Goal: Task Accomplishment & Management: Manage account settings

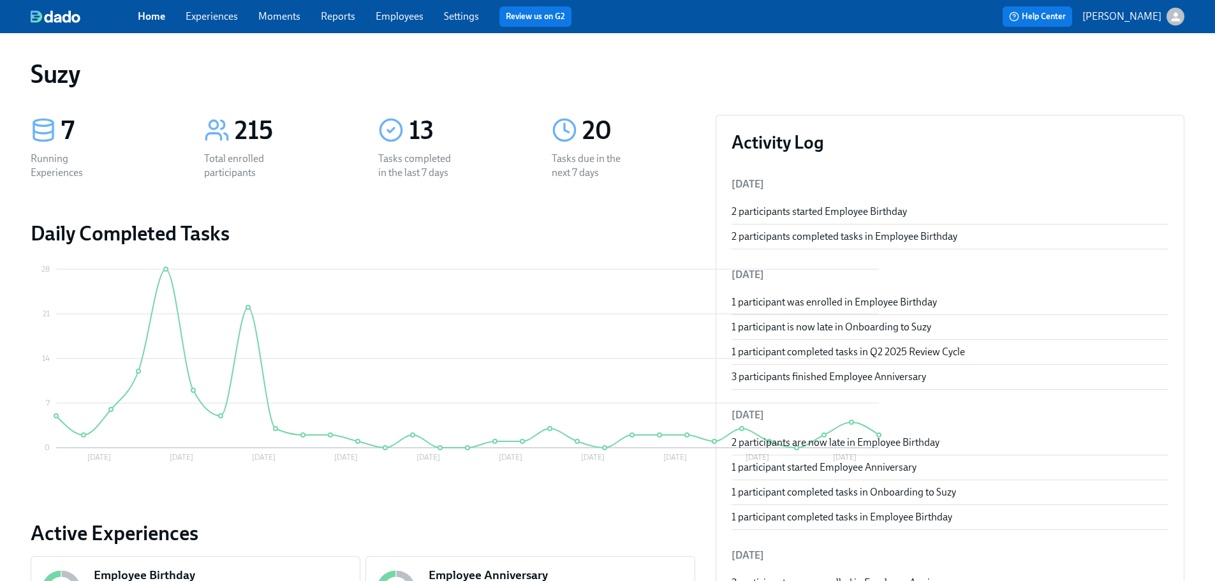
drag, startPoint x: 409, startPoint y: 14, endPoint x: 426, endPoint y: 25, distance: 19.8
click at [409, 13] on link "Employees" at bounding box center [400, 16] width 48 height 12
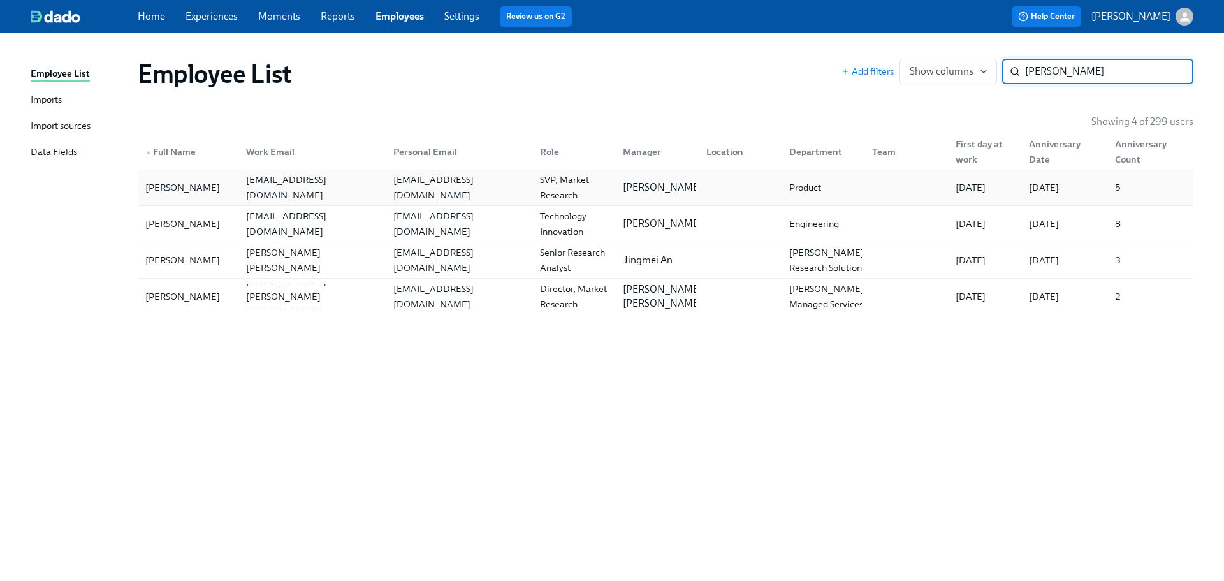
type input "[PERSON_NAME]"
click at [252, 198] on div "[EMAIL_ADDRESS][DOMAIN_NAME]" at bounding box center [309, 188] width 147 height 26
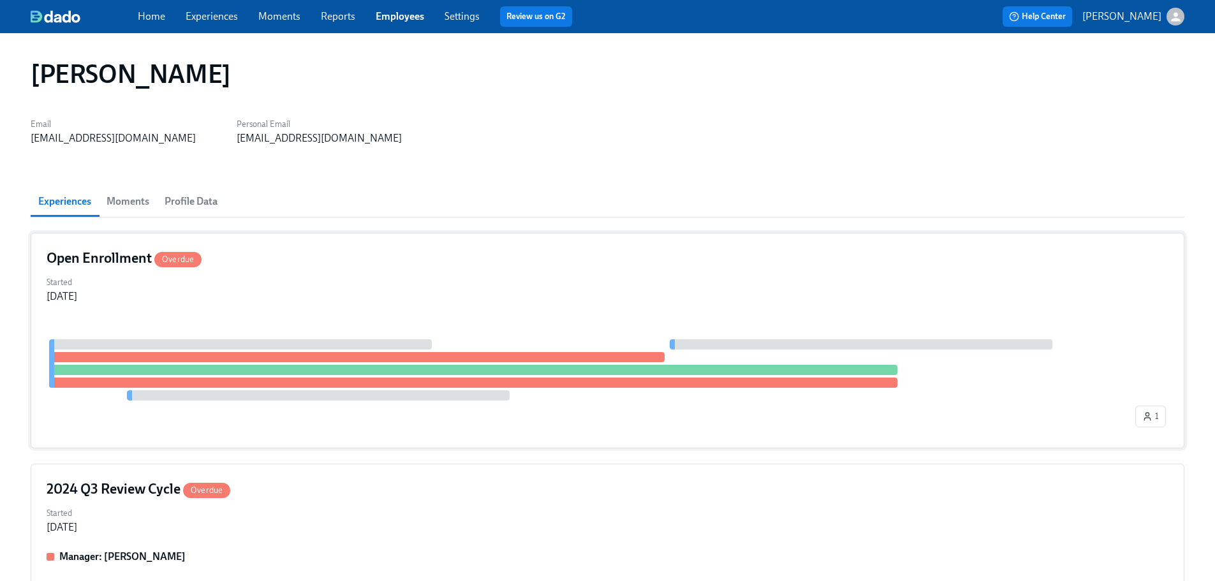
click at [332, 268] on div "Open Enrollment Overdue Started [DATE] 1" at bounding box center [607, 341] width 1153 height 216
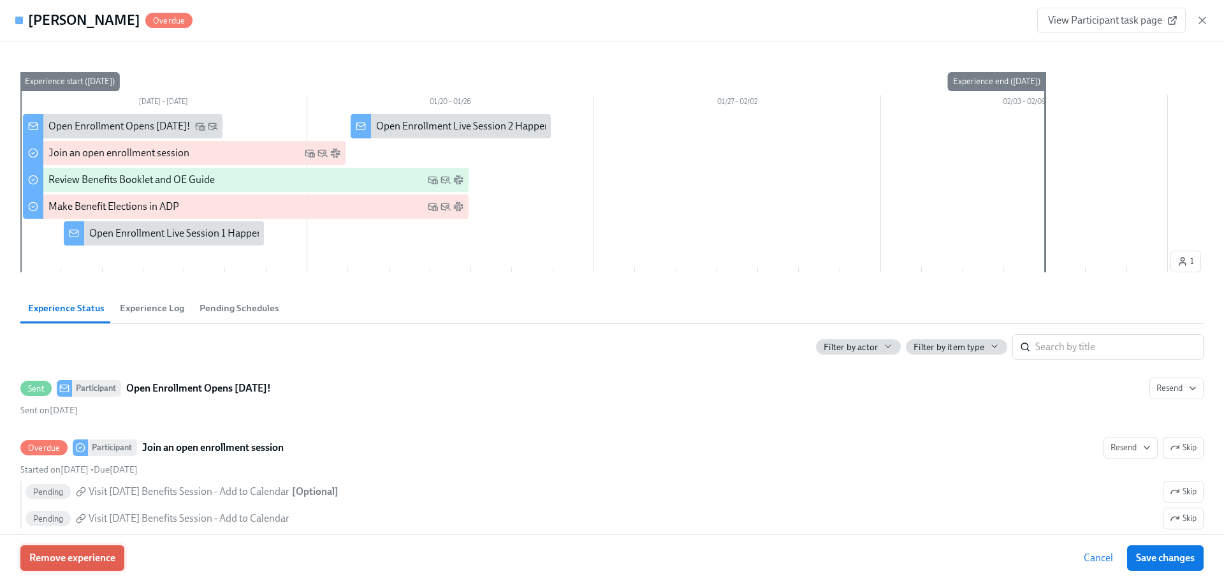
click at [87, 553] on span "Remove experience" at bounding box center [72, 558] width 86 height 13
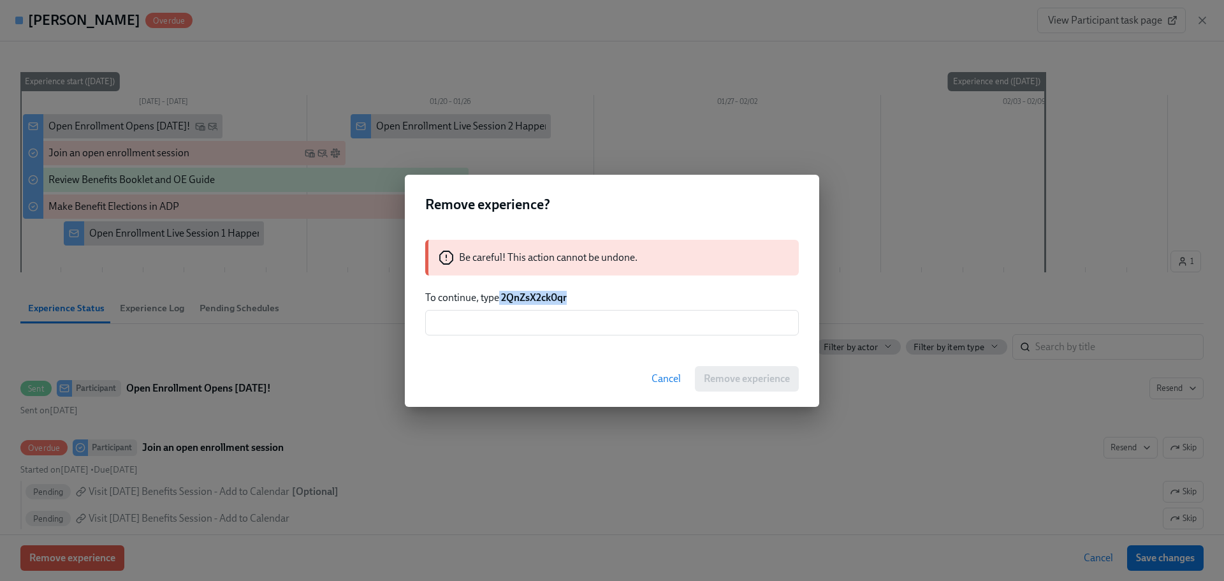
drag, startPoint x: 550, startPoint y: 301, endPoint x: 500, endPoint y: 300, distance: 50.4
click at [500, 300] on div "Be careful! This action cannot be undone. To continue, type 2QnZsX2ck0qr ​" at bounding box center [612, 287] width 414 height 126
copy p "2QnZsX2ck0qr"
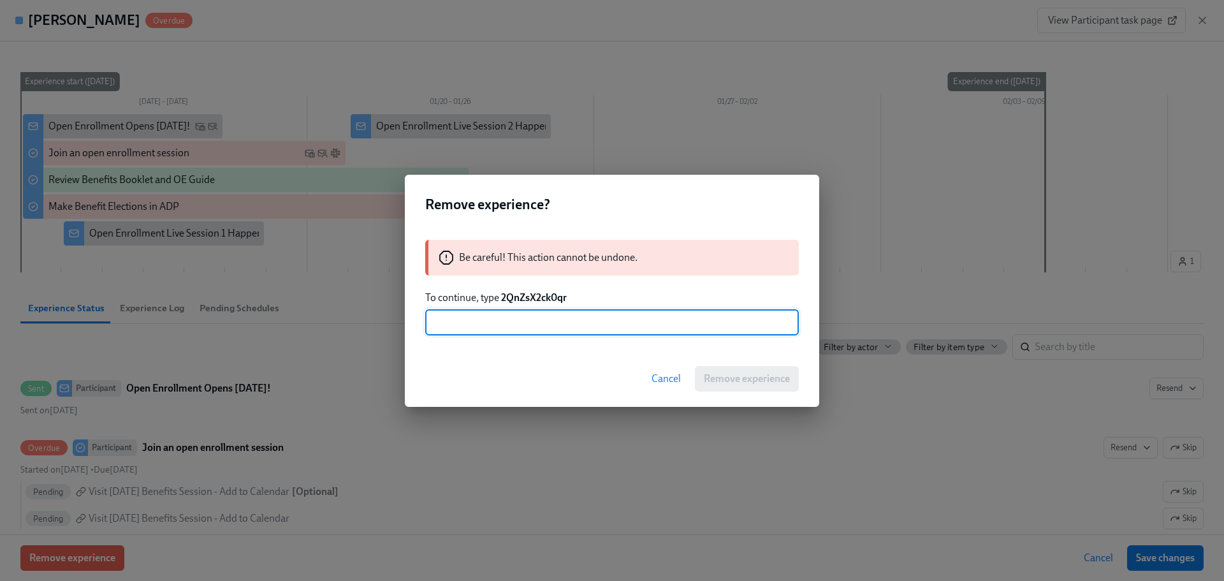
click at [570, 326] on input "text" at bounding box center [612, 323] width 374 height 26
paste input "2QnZsX2ck0qr"
click at [435, 320] on input "2QnZsX2ck0qr" at bounding box center [612, 323] width 374 height 26
type input "2QnZsX2ck0qr"
click at [770, 388] on button "Remove experience" at bounding box center [747, 379] width 104 height 26
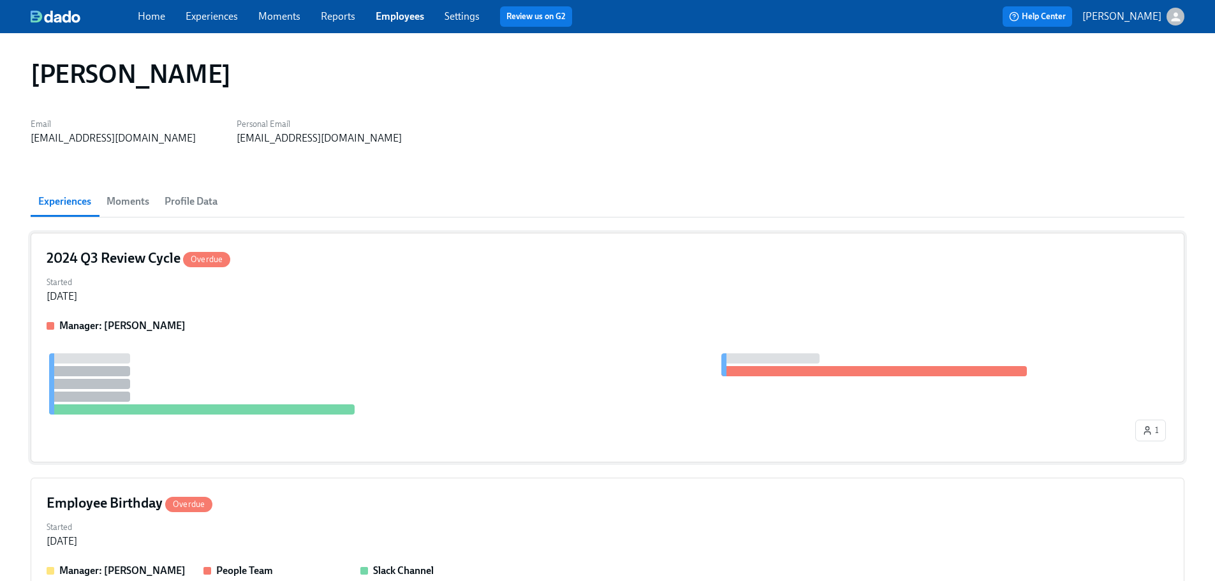
click at [485, 305] on div "2024 Q3 Review Cycle Overdue Started [DATE] Manager: [PERSON_NAME] 1" at bounding box center [607, 348] width 1153 height 230
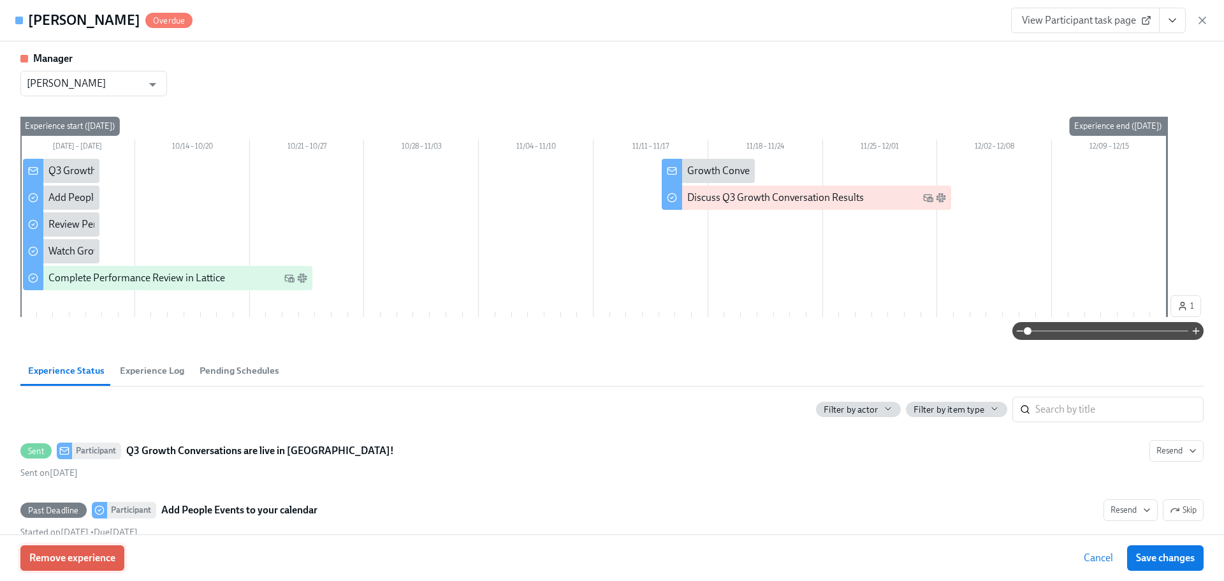
click at [94, 568] on button "Remove experience" at bounding box center [72, 558] width 104 height 26
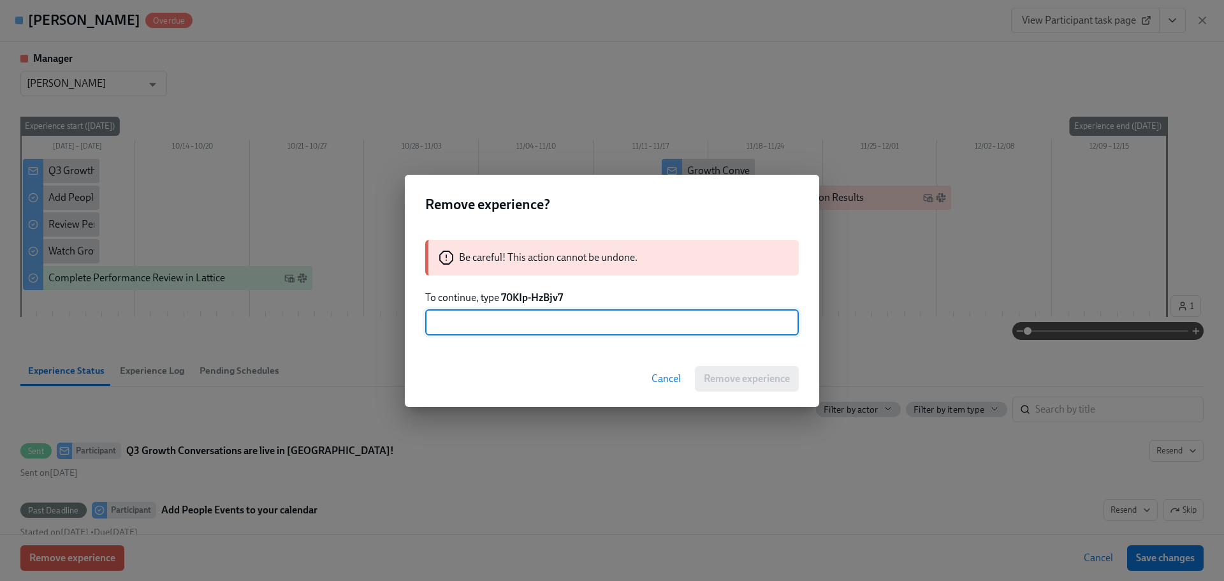
click at [702, 274] on div "Be careful! This action cannot be undone." at bounding box center [612, 258] width 374 height 36
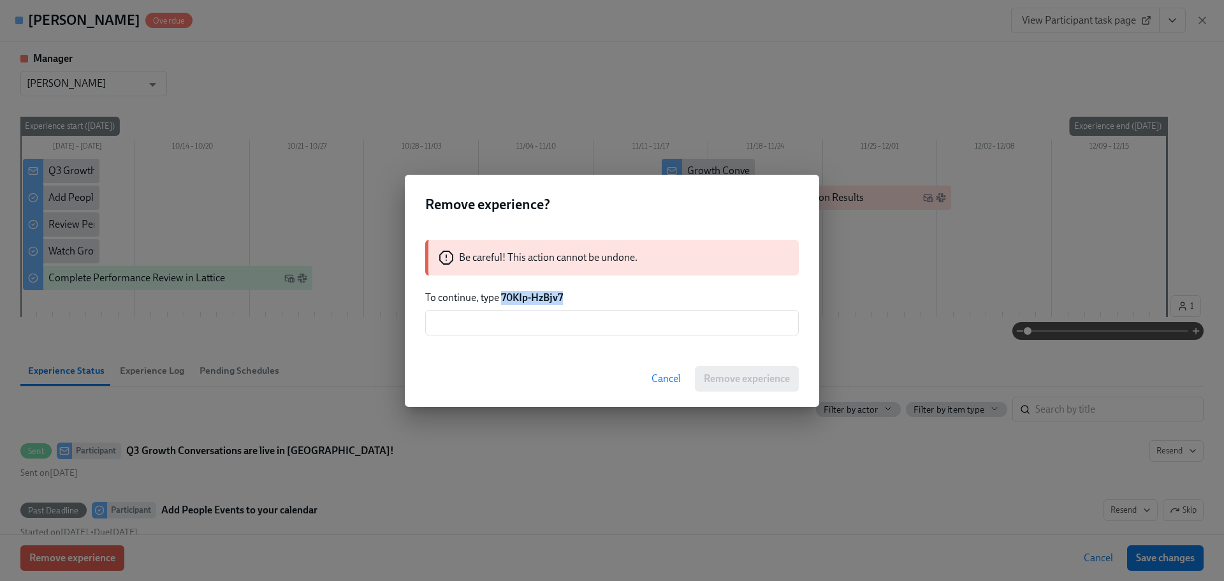
drag, startPoint x: 575, startPoint y: 300, endPoint x: 502, endPoint y: 297, distance: 72.7
click at [502, 297] on p "To continue, type 70KIp-HzBjv7" at bounding box center [612, 298] width 374 height 14
copy strong "70KIp-HzBjv7"
click at [537, 330] on input "text" at bounding box center [612, 323] width 374 height 26
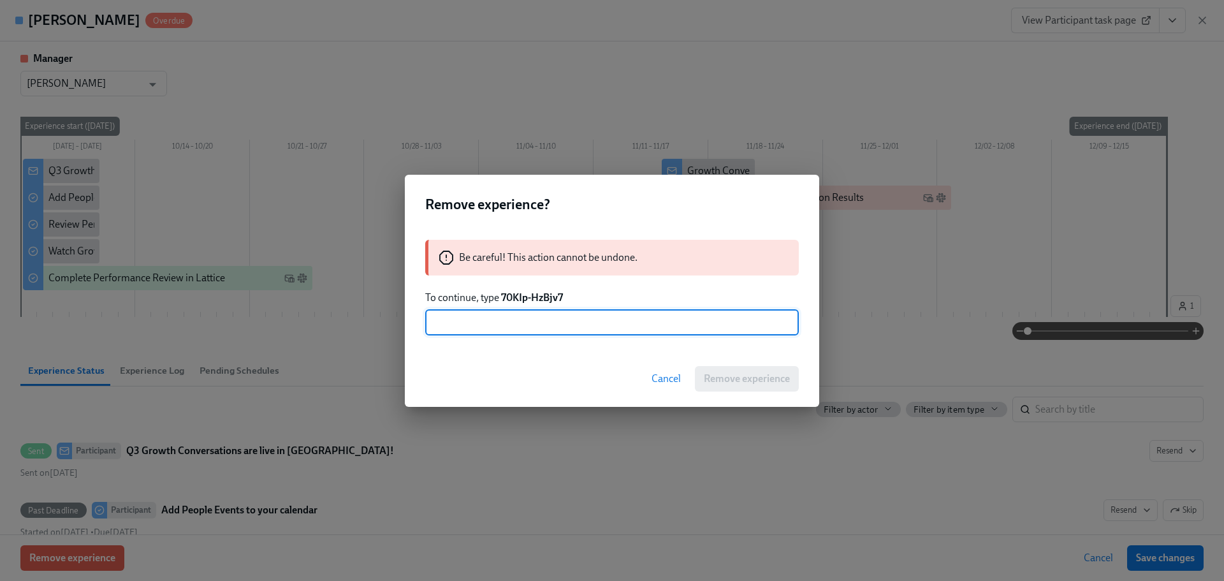
paste input "70KIp-HzBjv7"
type input "70KIp-HzBjv7"
click at [723, 374] on span "Remove experience" at bounding box center [747, 378] width 86 height 13
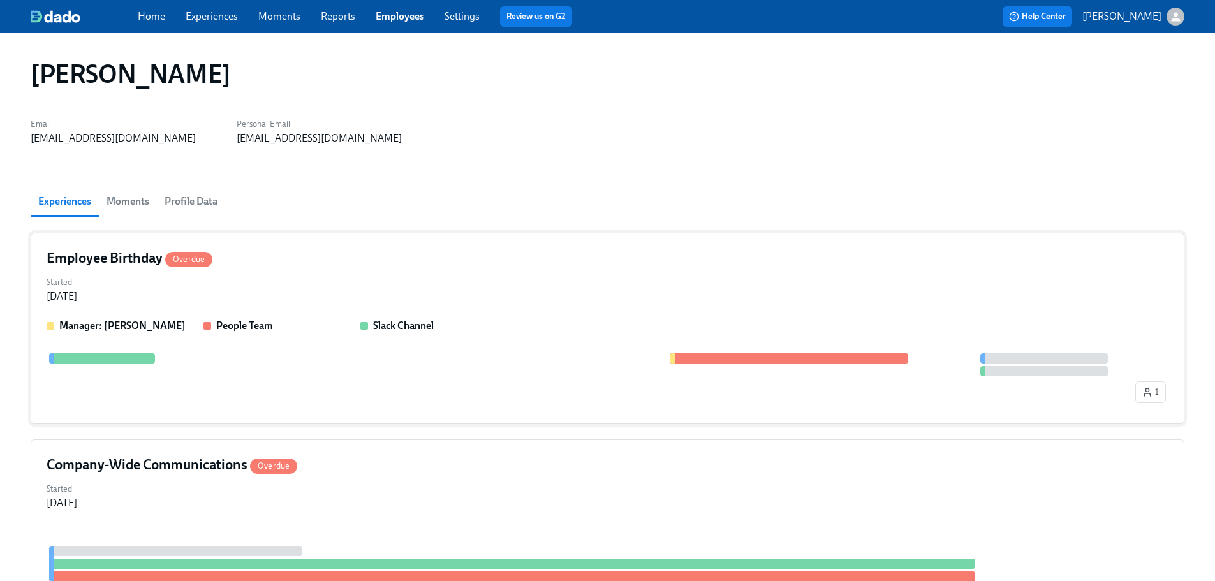
click at [377, 269] on div "Employee Birthday Overdue Started [DATE] Manager: [PERSON_NAME] People Team Sla…" at bounding box center [607, 328] width 1153 height 191
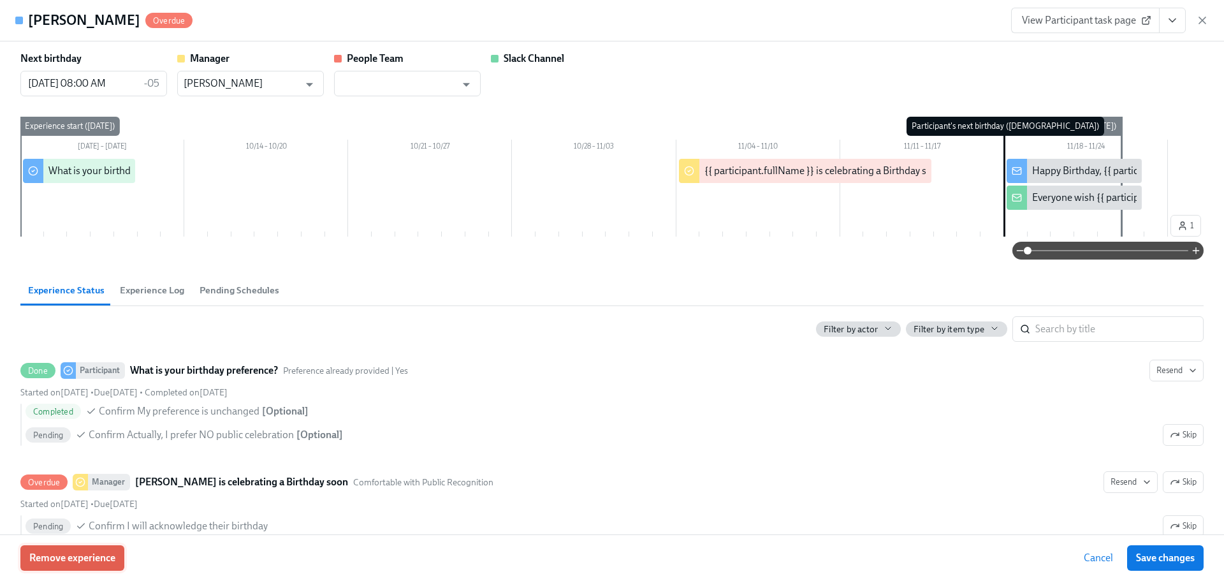
click at [102, 553] on span "Remove experience" at bounding box center [72, 558] width 86 height 13
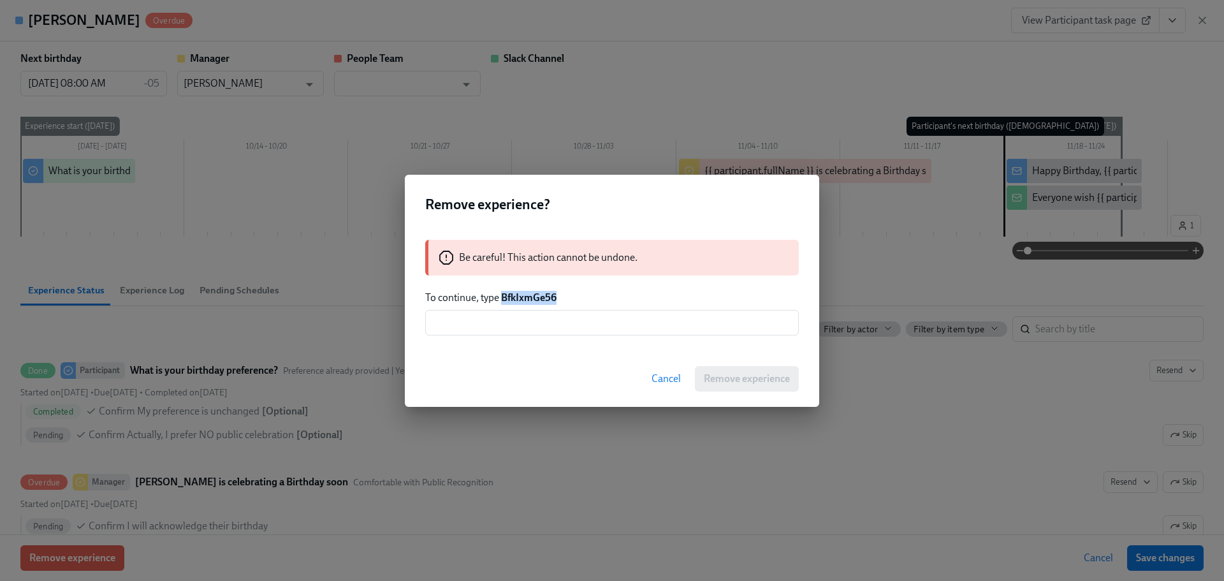
drag, startPoint x: 565, startPoint y: 298, endPoint x: 501, endPoint y: 295, distance: 63.9
click at [501, 295] on p "To continue, type BfkIxmGe56" at bounding box center [612, 298] width 374 height 14
copy strong "BfkIxmGe56"
click at [557, 337] on div "Be careful! This action cannot be undone. To continue, type BfkIxmGe56 ​" at bounding box center [612, 287] width 414 height 126
click at [557, 331] on input "text" at bounding box center [612, 323] width 374 height 26
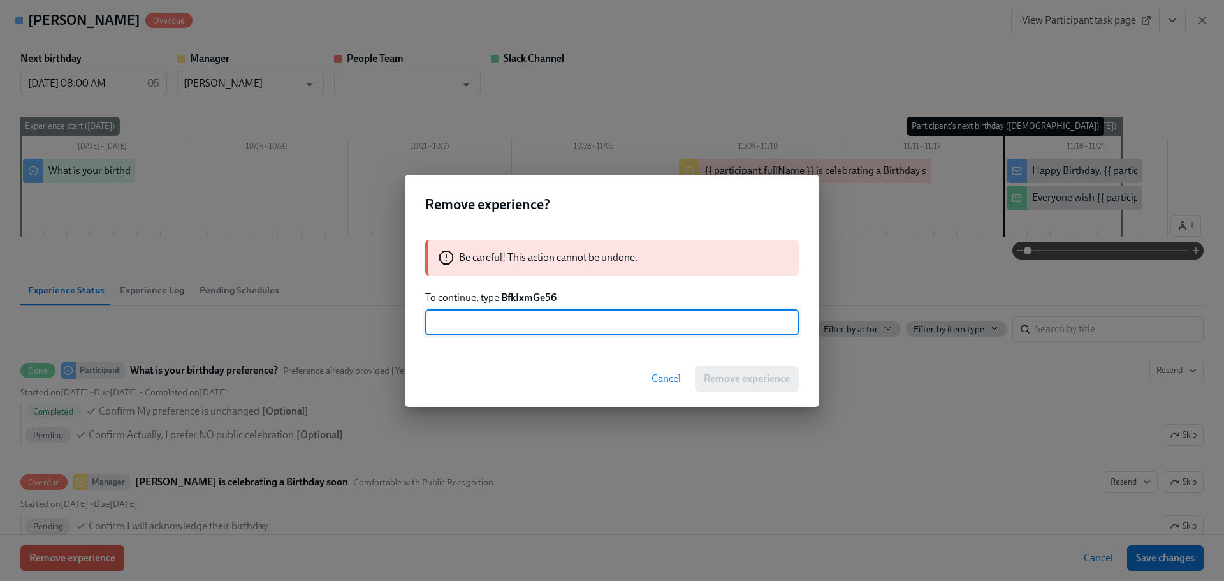
paste input "BfkIxmGe56"
type input "BfkIxmGe56"
click at [704, 372] on span "Remove experience" at bounding box center [747, 378] width 86 height 13
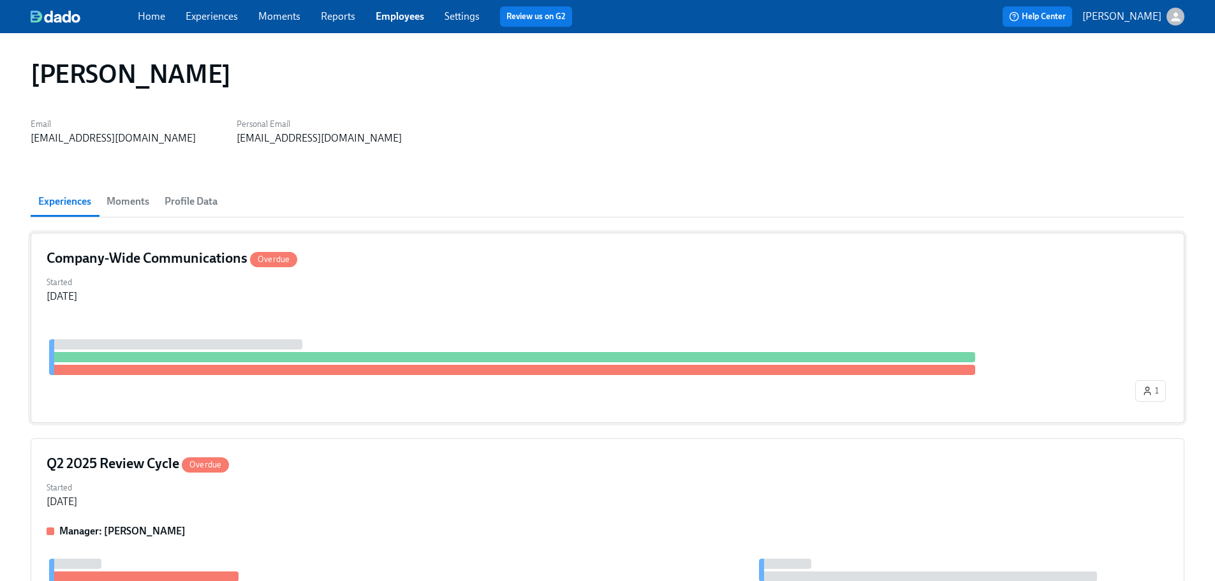
click at [353, 243] on div "Company-Wide Communications Overdue Started [DATE] 1" at bounding box center [607, 328] width 1153 height 190
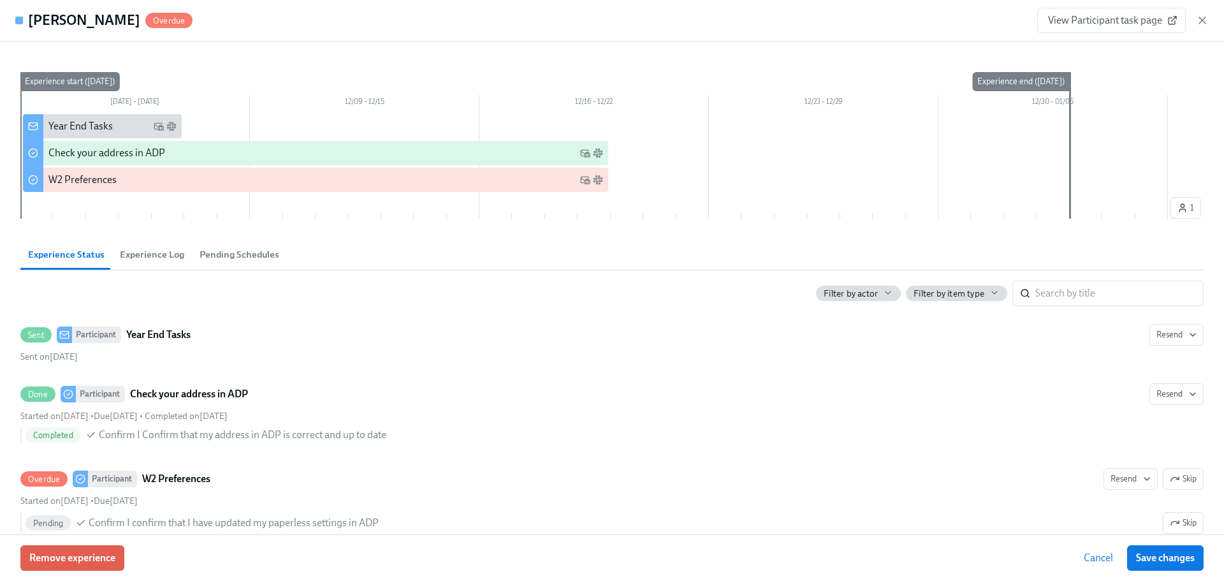
click at [77, 573] on div "Remove experience Cancel Save changes" at bounding box center [612, 557] width 1224 height 47
click at [78, 565] on button "Remove experience" at bounding box center [72, 558] width 104 height 26
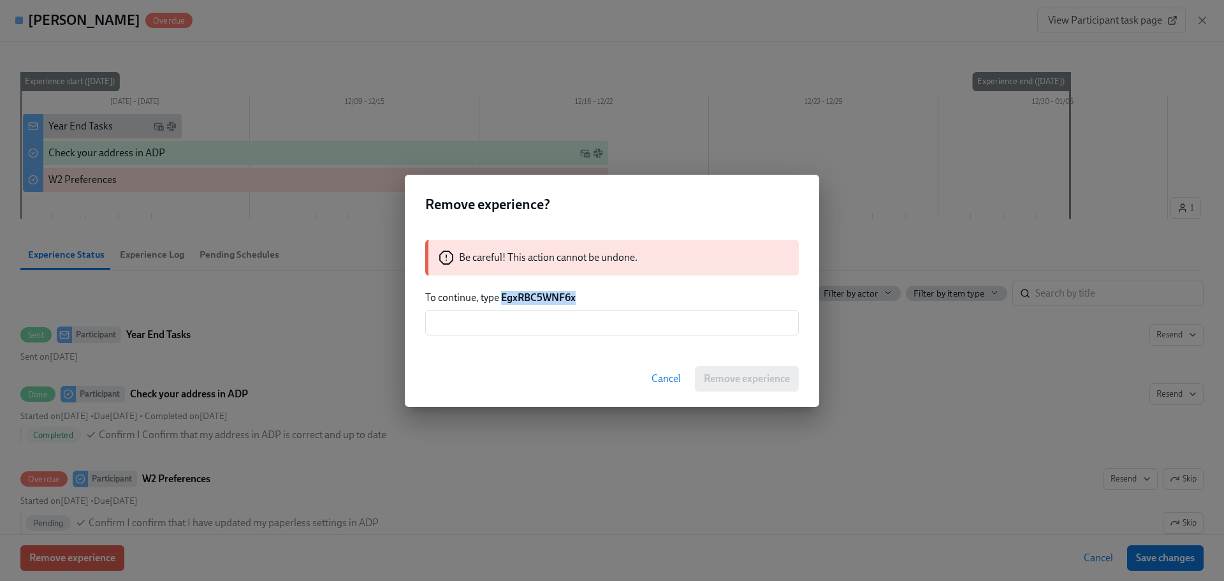
drag, startPoint x: 583, startPoint y: 294, endPoint x: 504, endPoint y: 299, distance: 79.9
click at [504, 299] on p "To continue, type EgxRBC5WNF6x" at bounding box center [612, 298] width 374 height 14
copy strong "EgxRBC5WNF6x"
click at [550, 329] on input "text" at bounding box center [612, 323] width 374 height 26
paste input "EgxRBC5WNF6x"
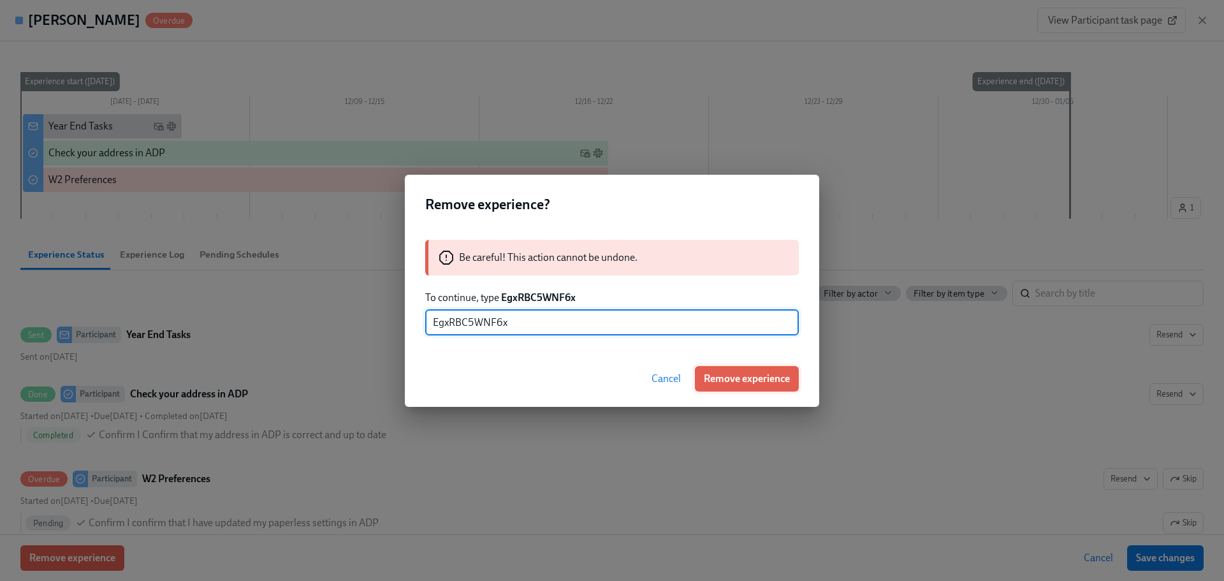
type input "EgxRBC5WNF6x"
click at [761, 384] on span "Remove experience" at bounding box center [747, 378] width 86 height 13
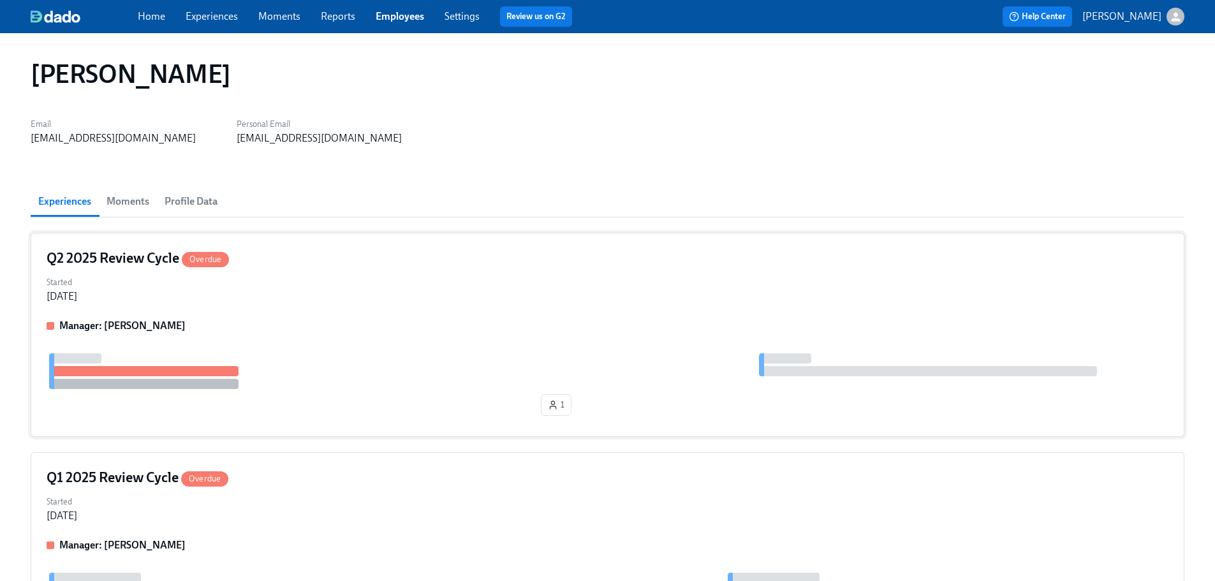
click at [308, 314] on div "Q2 2025 Review Cycle Overdue Started [DATE] Manager: [PERSON_NAME] 1" at bounding box center [607, 335] width 1153 height 204
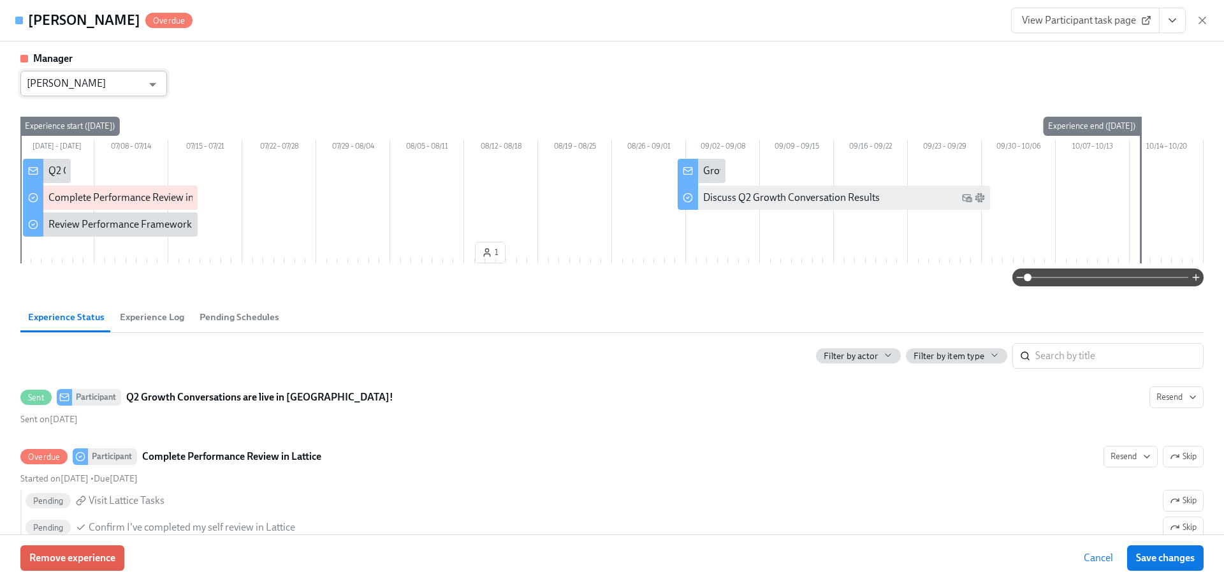
click at [133, 80] on input "[PERSON_NAME]" at bounding box center [84, 84] width 115 height 26
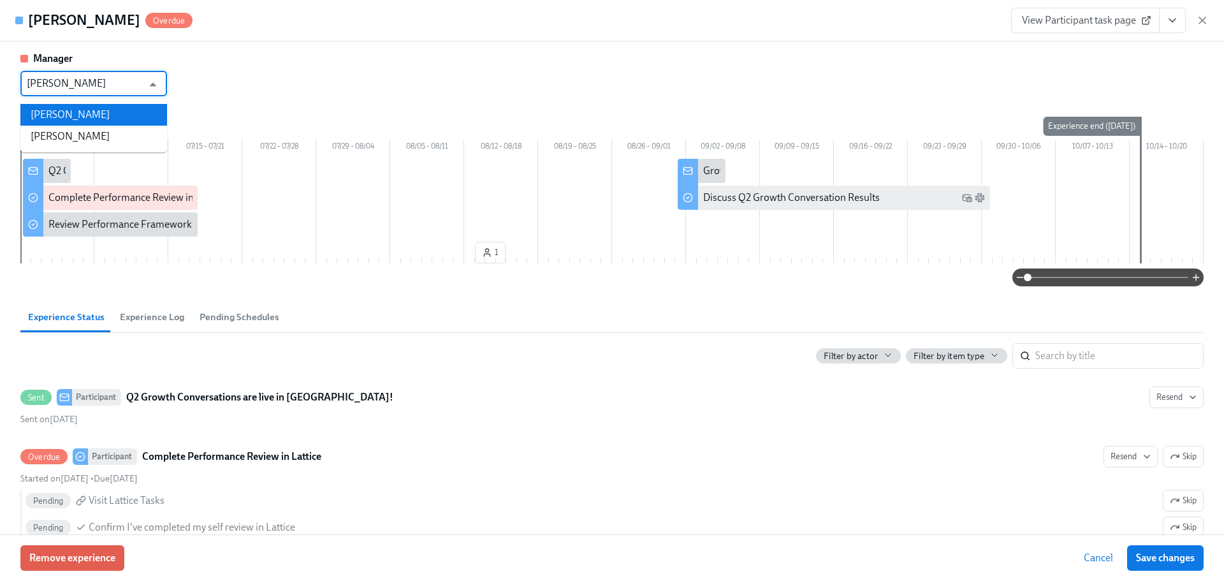
click at [94, 117] on li "[PERSON_NAME]" at bounding box center [93, 115] width 147 height 22
type input "[PERSON_NAME]"
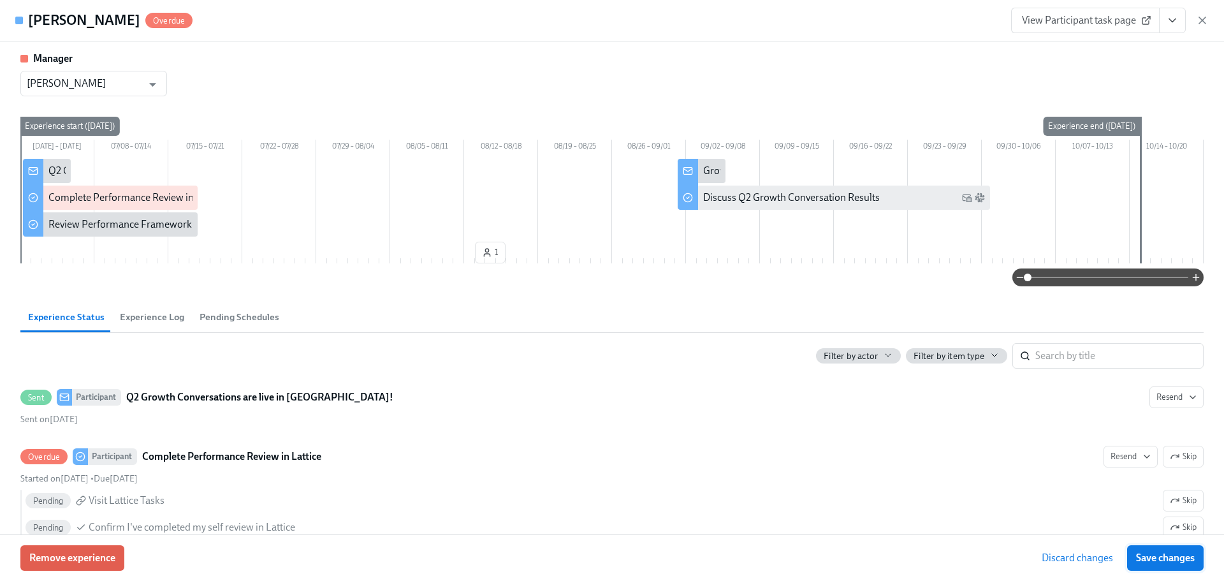
click at [1178, 555] on span "Save changes" at bounding box center [1165, 558] width 59 height 13
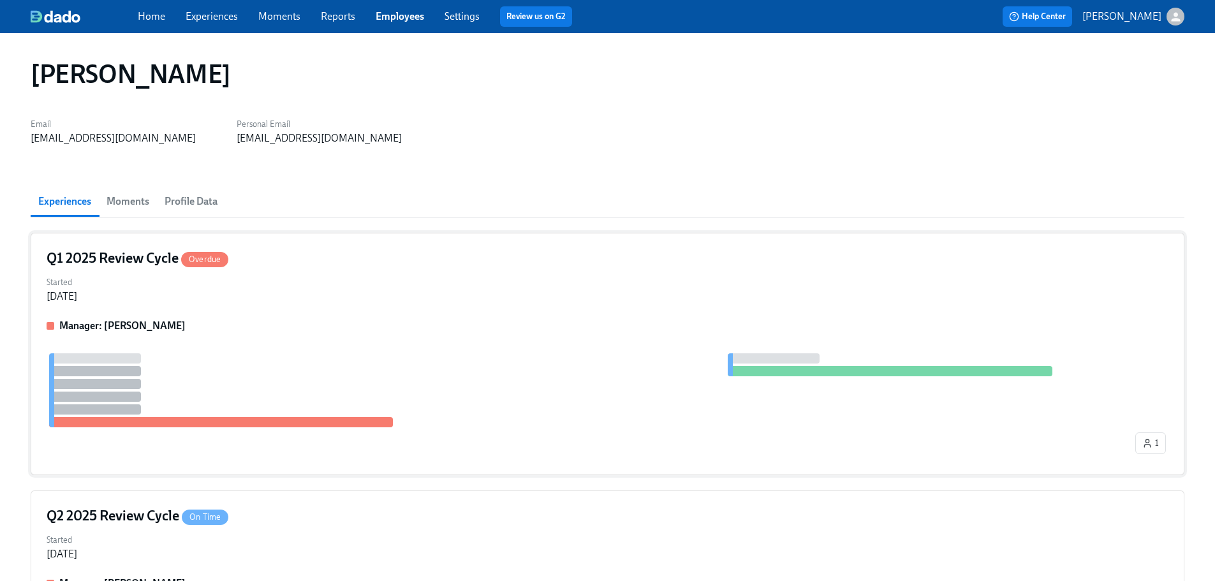
click at [336, 309] on div "Q1 2025 Review Cycle Overdue Started [DATE] Manager: [PERSON_NAME] 1" at bounding box center [607, 354] width 1153 height 242
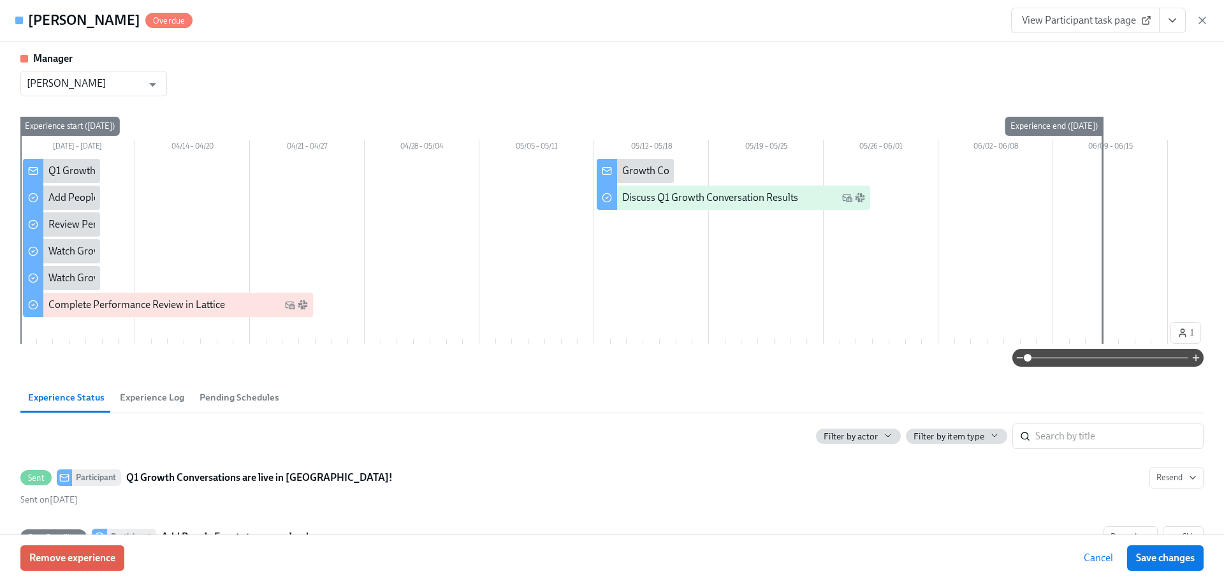
click at [335, 311] on div at bounding box center [594, 239] width 1148 height 161
click at [84, 562] on span "Remove experience" at bounding box center [72, 558] width 86 height 13
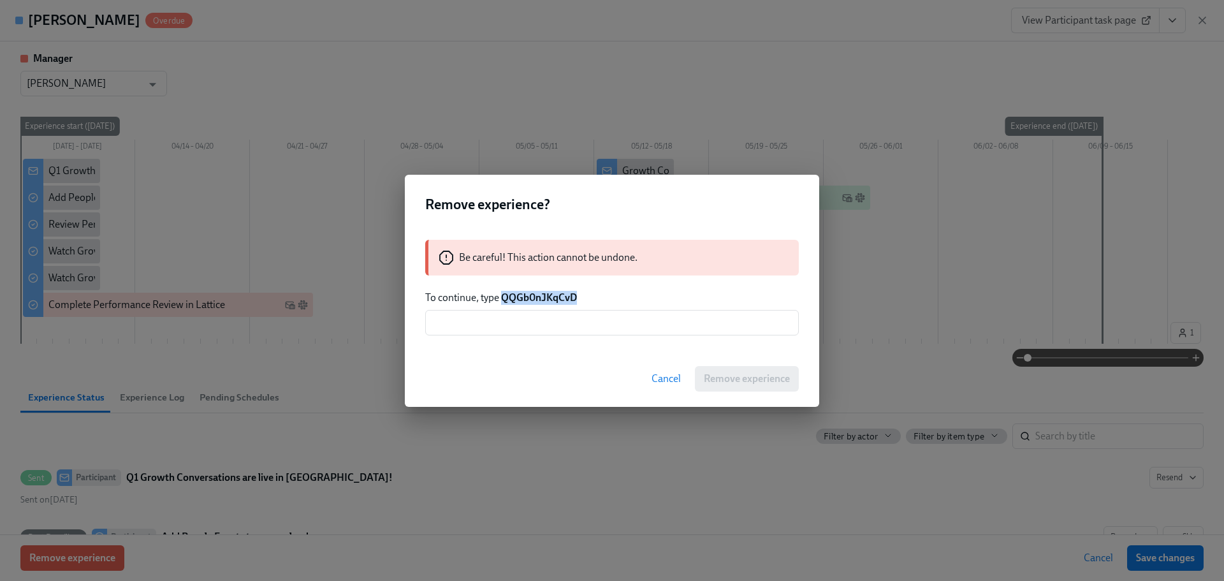
drag, startPoint x: 584, startPoint y: 295, endPoint x: 501, endPoint y: 297, distance: 82.9
click at [501, 297] on p "To continue, type QQGb0nJKqCvD" at bounding box center [612, 298] width 374 height 14
copy strong "QQGb0nJKqCvD"
click at [548, 318] on input "text" at bounding box center [612, 323] width 374 height 26
paste input "QQGb0nJKqCvD"
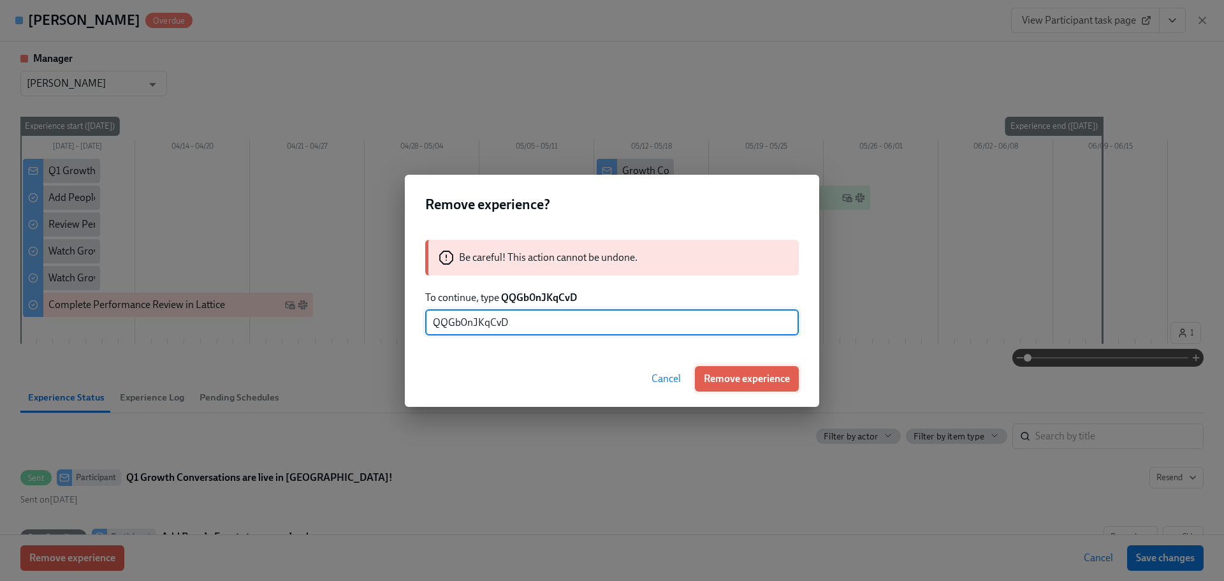
type input "QQGb0nJKqCvD"
click at [748, 385] on button "Remove experience" at bounding box center [747, 379] width 104 height 26
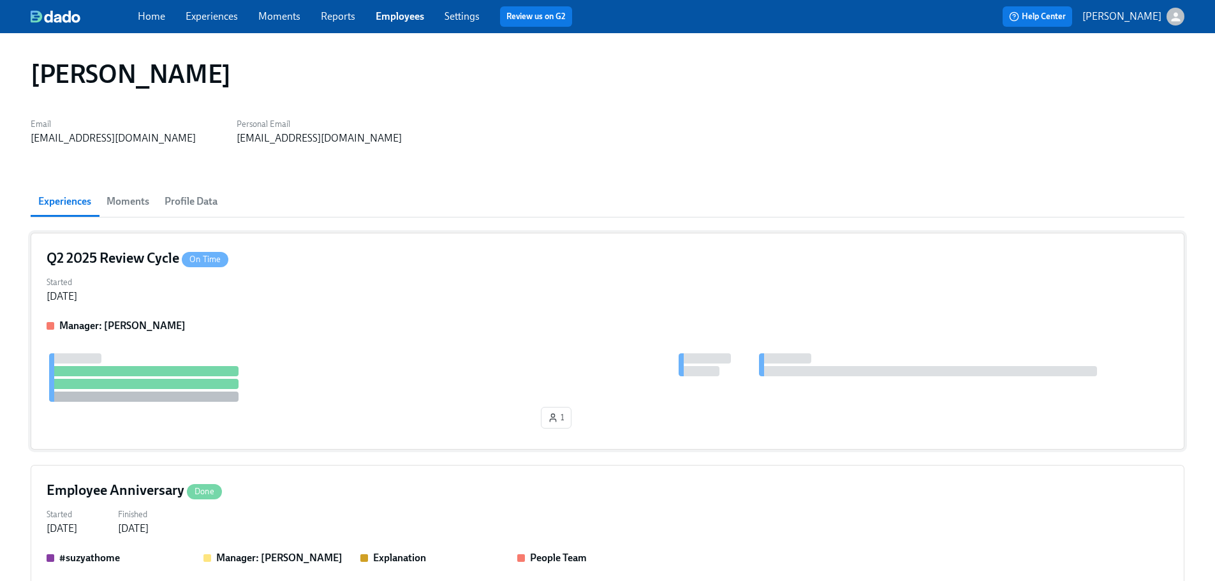
click at [351, 303] on div "Started [DATE]" at bounding box center [608, 288] width 1122 height 31
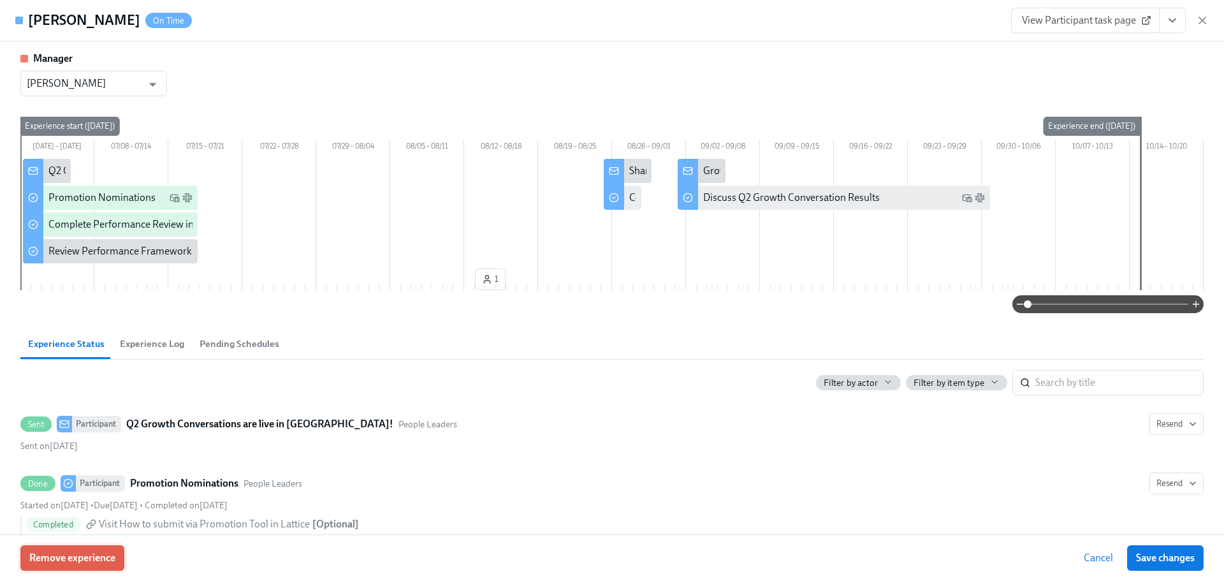
click at [98, 557] on span "Remove experience" at bounding box center [72, 558] width 86 height 13
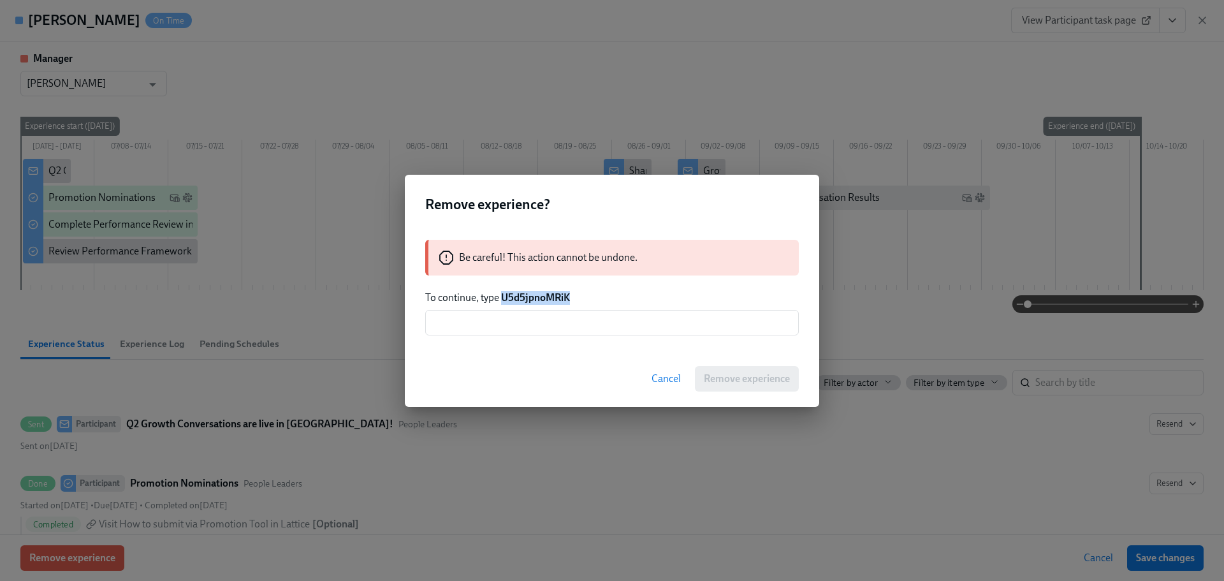
drag, startPoint x: 560, startPoint y: 301, endPoint x: 502, endPoint y: 304, distance: 58.7
click at [502, 304] on p "To continue, type U5d5jpnoMRiK" at bounding box center [612, 298] width 374 height 14
copy strong "U5d5jpnoMRiK"
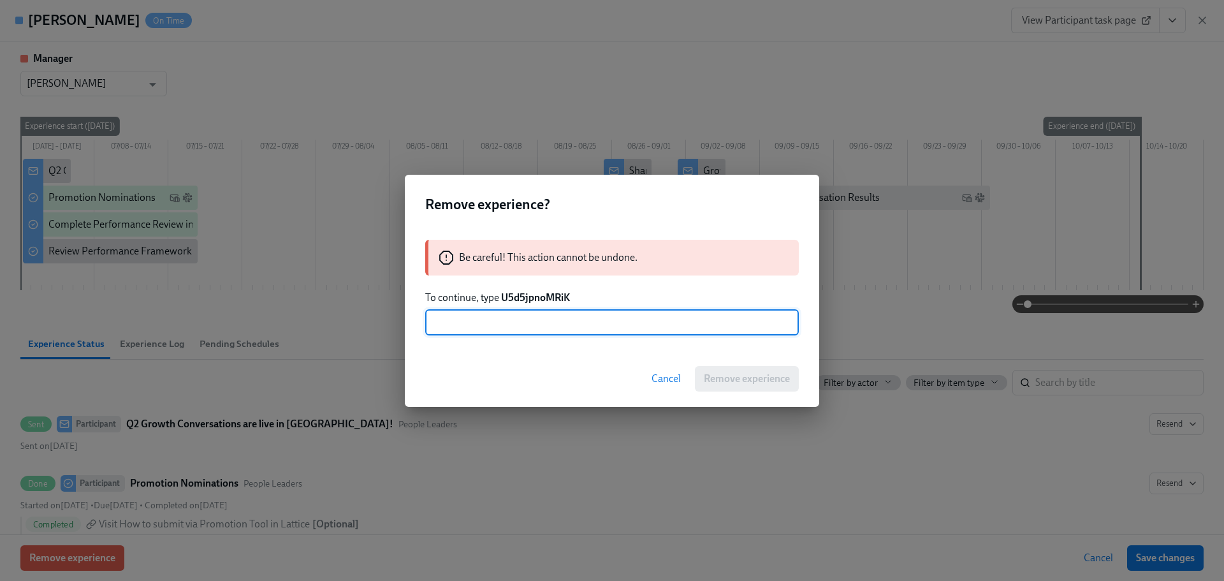
click at [550, 333] on input "text" at bounding box center [612, 323] width 374 height 26
paste input "U5d5jpnoMRiK"
type input "U5d5jpnoMRiK"
click at [771, 372] on span "Remove experience" at bounding box center [747, 378] width 86 height 13
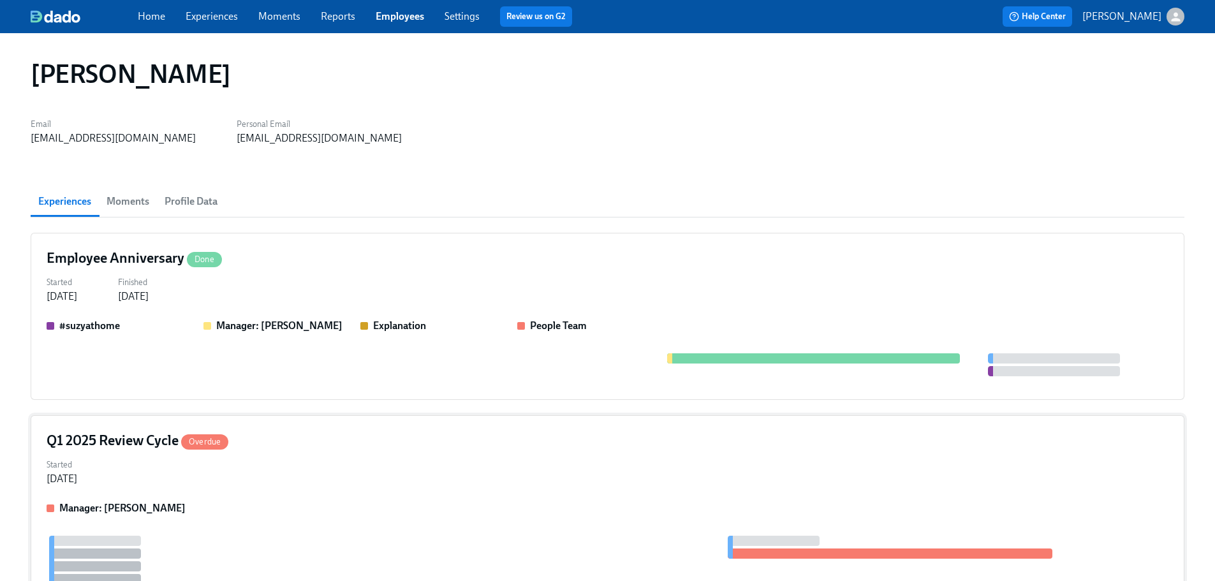
click at [374, 465] on div "Started [DATE]" at bounding box center [608, 470] width 1122 height 31
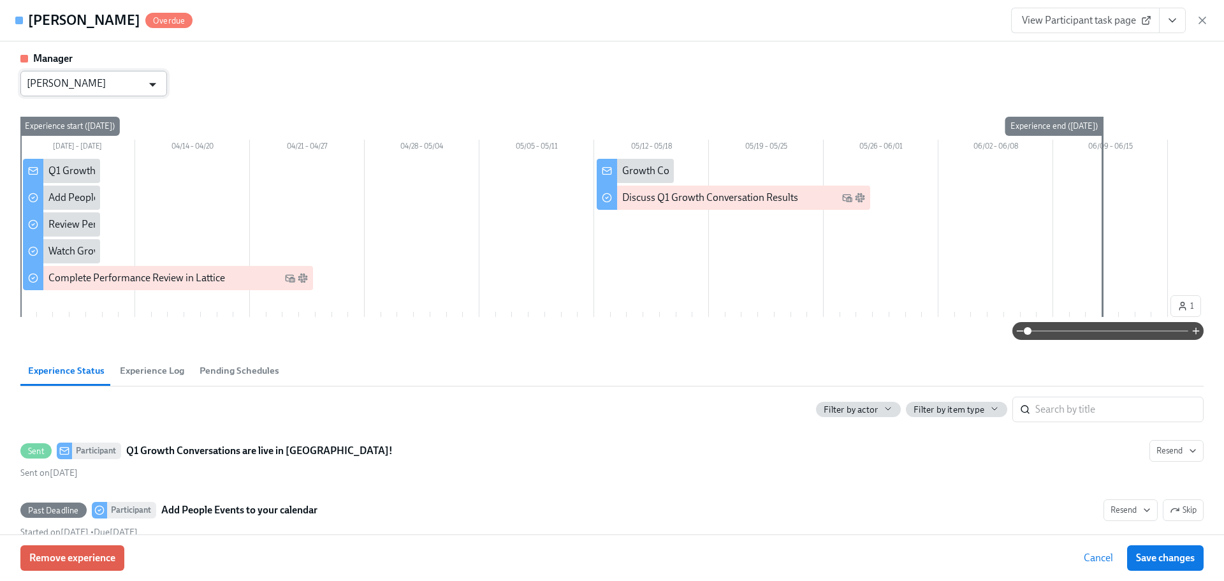
click at [157, 85] on icon "Open" at bounding box center [152, 84] width 17 height 17
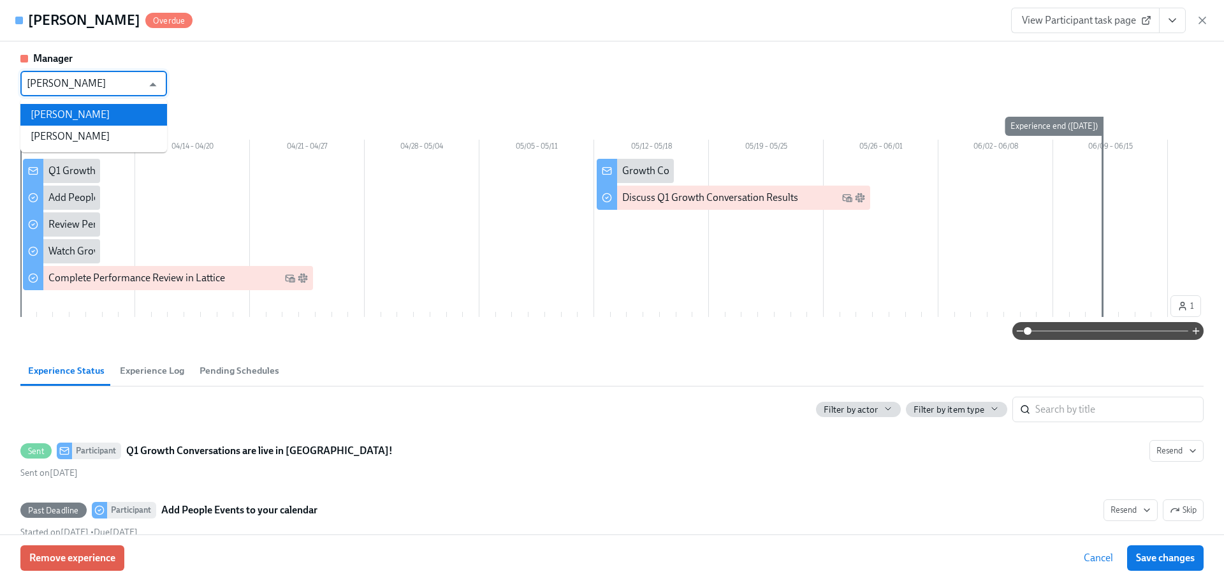
click at [96, 115] on li "[PERSON_NAME]" at bounding box center [93, 115] width 147 height 22
type input "[PERSON_NAME]"
click at [1164, 545] on button "Save changes" at bounding box center [1165, 558] width 77 height 26
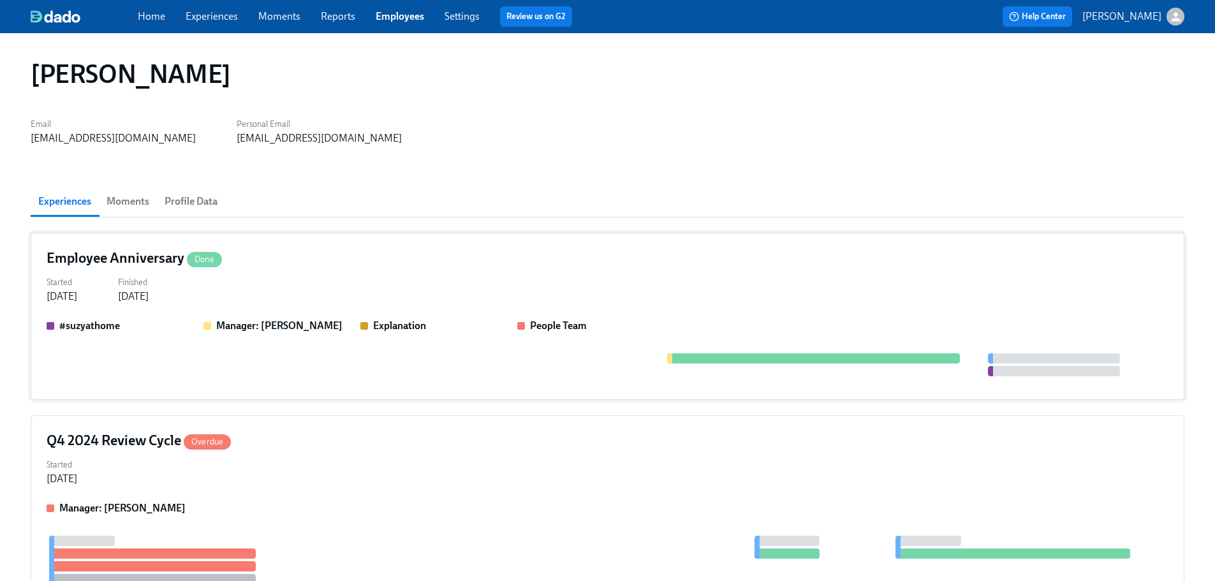
click at [323, 298] on div "Started [DATE] Finished [DATE]" at bounding box center [608, 288] width 1122 height 31
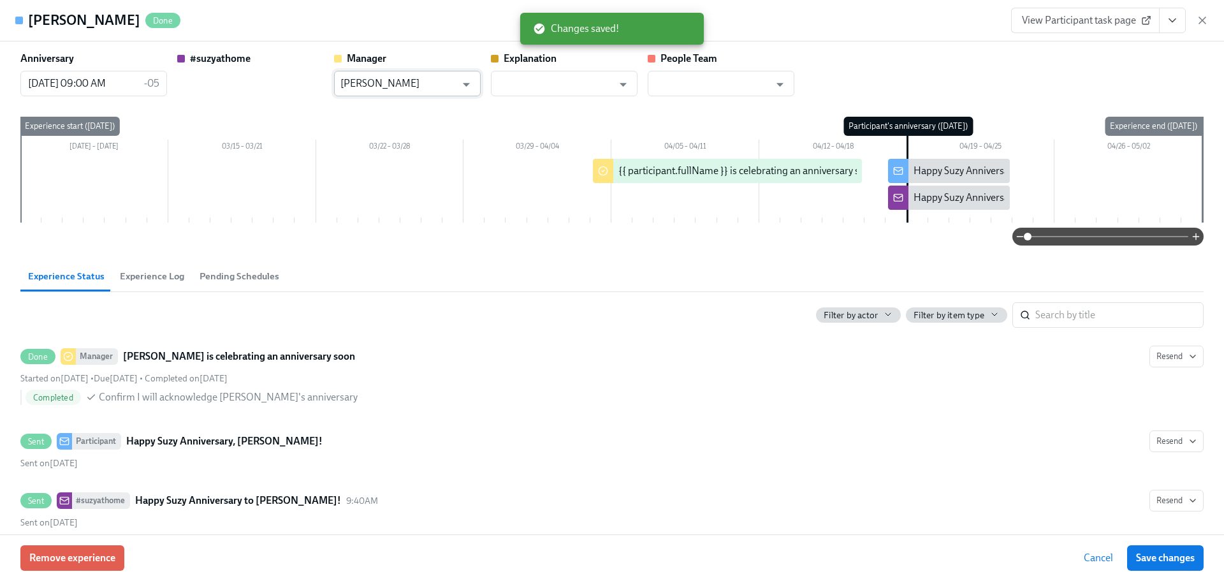
click at [398, 84] on input "[PERSON_NAME]" at bounding box center [397, 84] width 115 height 26
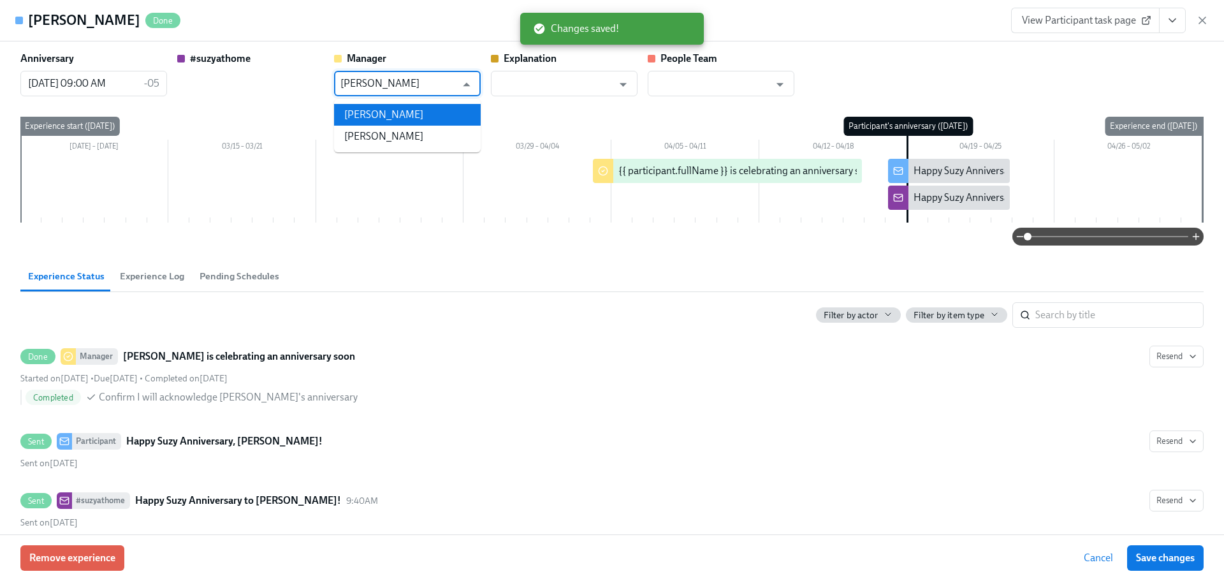
click at [405, 114] on li "[PERSON_NAME]" at bounding box center [407, 115] width 147 height 22
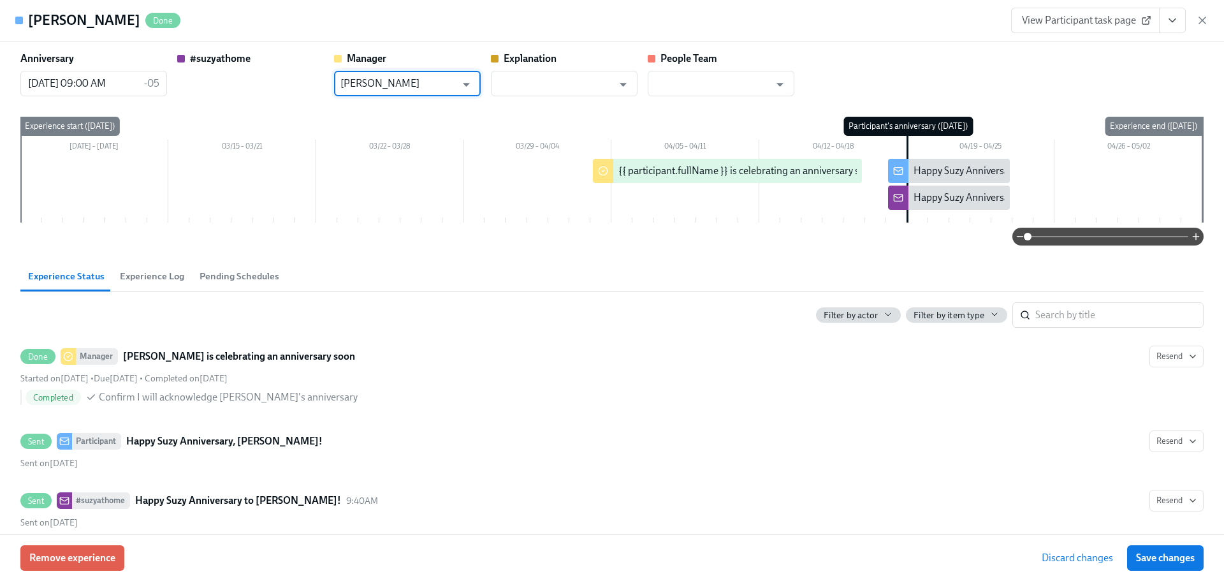
type input "[PERSON_NAME]"
click at [1166, 580] on div "Remove experience Discard changes Save changes" at bounding box center [612, 557] width 1224 height 47
click at [1170, 559] on span "Save changes" at bounding box center [1165, 558] width 59 height 13
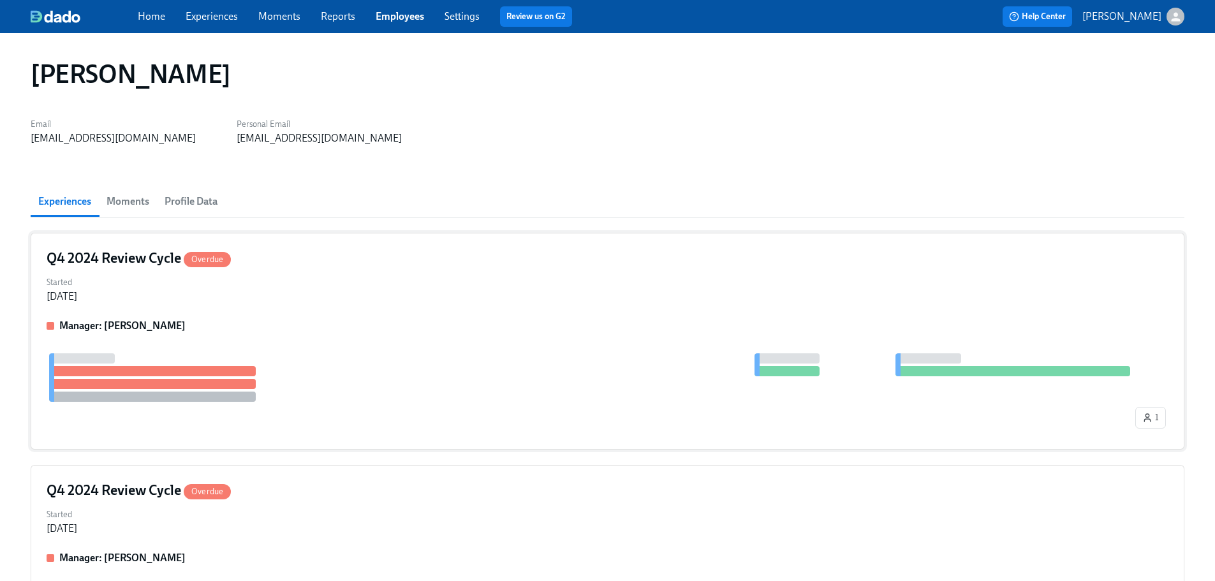
click at [342, 270] on div "Q4 2024 Review Cycle Overdue Started [DATE] Manager: [PERSON_NAME] 1" at bounding box center [607, 341] width 1153 height 217
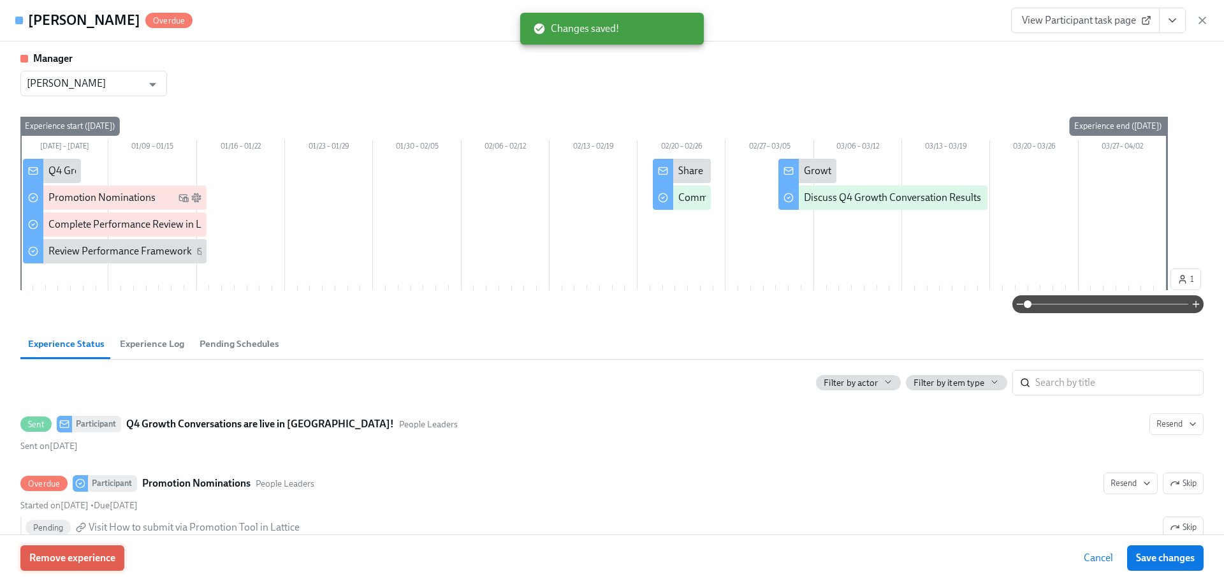
click at [109, 547] on button "Remove experience" at bounding box center [72, 558] width 104 height 26
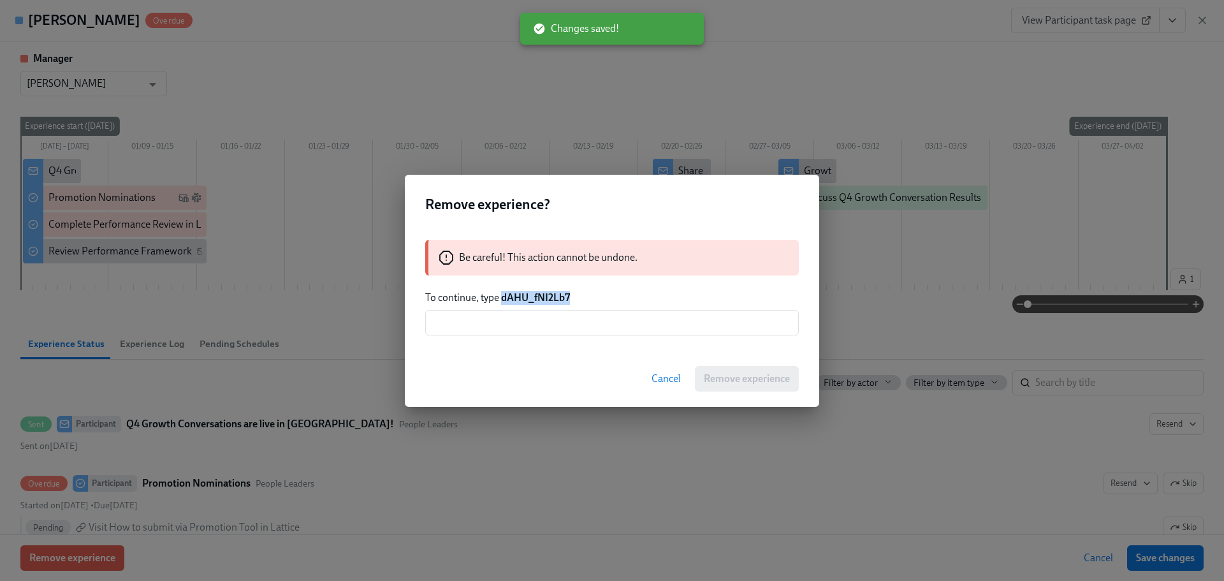
drag, startPoint x: 571, startPoint y: 295, endPoint x: 503, endPoint y: 295, distance: 68.2
click at [503, 295] on p "To continue, type dAHU_fNI2Lb7" at bounding box center [612, 298] width 374 height 14
copy strong "dAHU_fNI2Lb7"
click at [566, 322] on input "text" at bounding box center [612, 323] width 374 height 26
paste input "dAHU_fNI2Lb7"
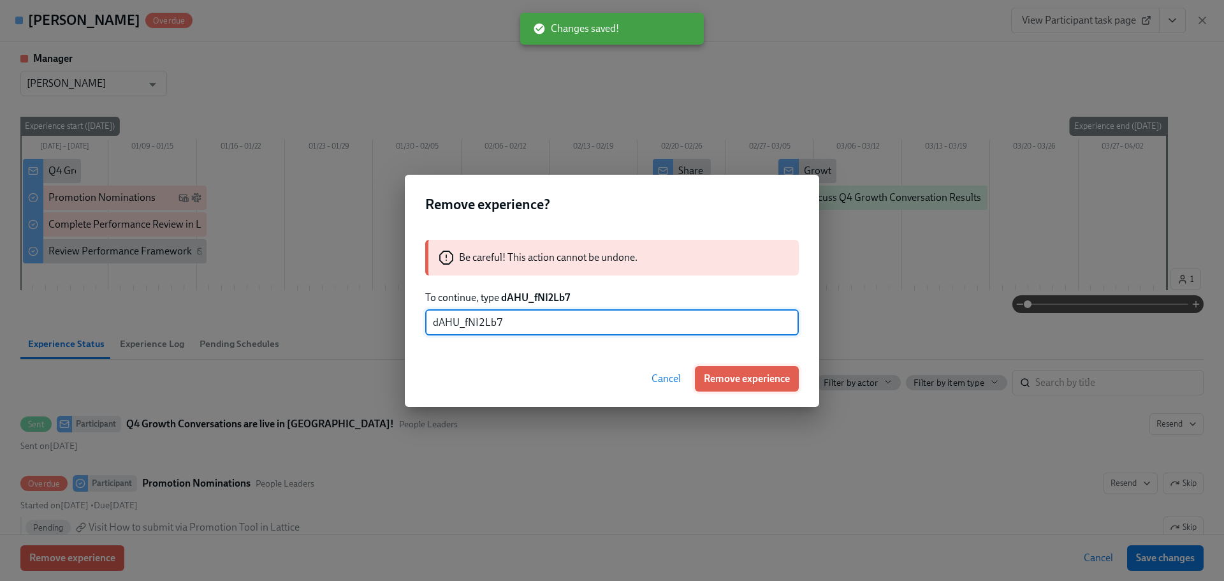
type input "dAHU_fNI2Lb7"
click at [724, 376] on span "Remove experience" at bounding box center [747, 378] width 86 height 13
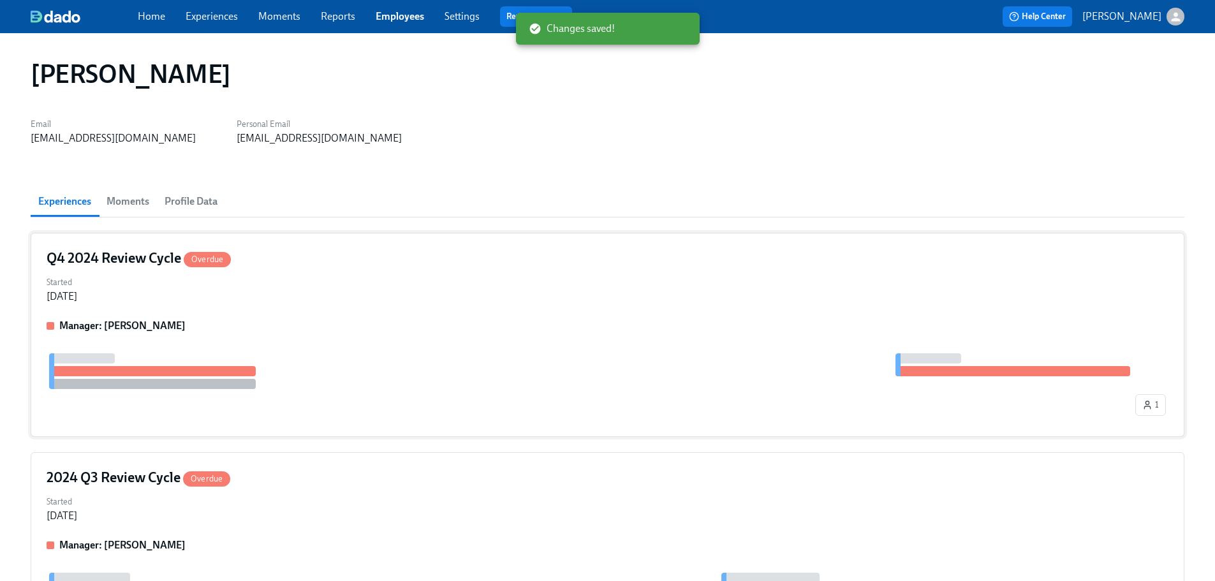
click at [231, 303] on div "Started [DATE]" at bounding box center [608, 288] width 1122 height 31
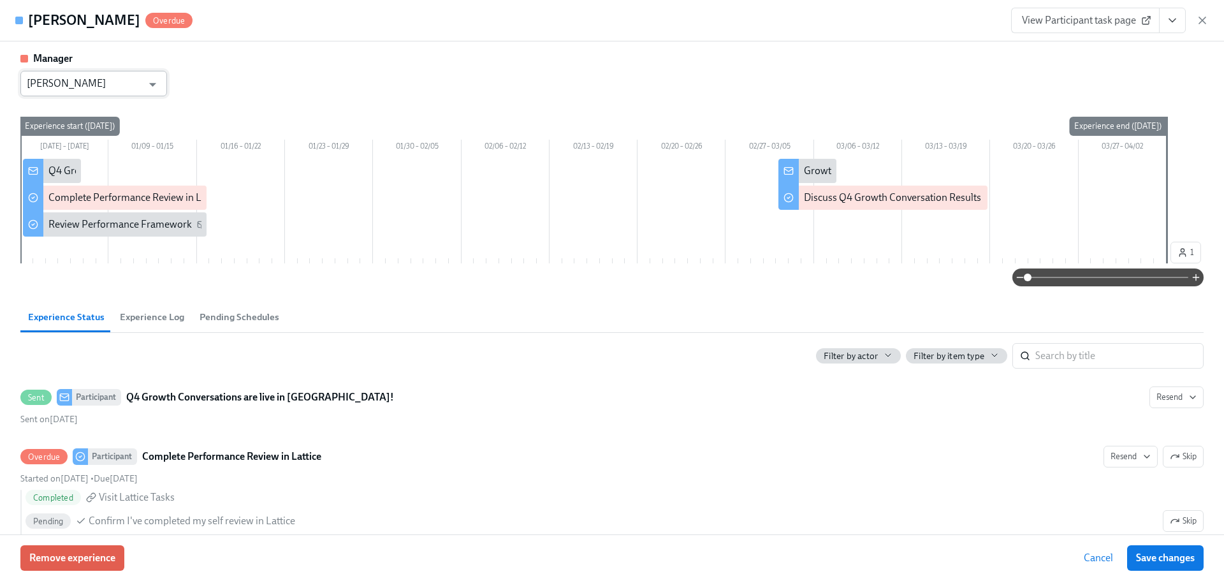
click at [141, 82] on input "[PERSON_NAME]" at bounding box center [84, 84] width 115 height 26
click at [107, 111] on li "[PERSON_NAME]" at bounding box center [93, 115] width 147 height 22
type input "[PERSON_NAME]"
click at [1150, 562] on span "Save changes" at bounding box center [1165, 558] width 59 height 13
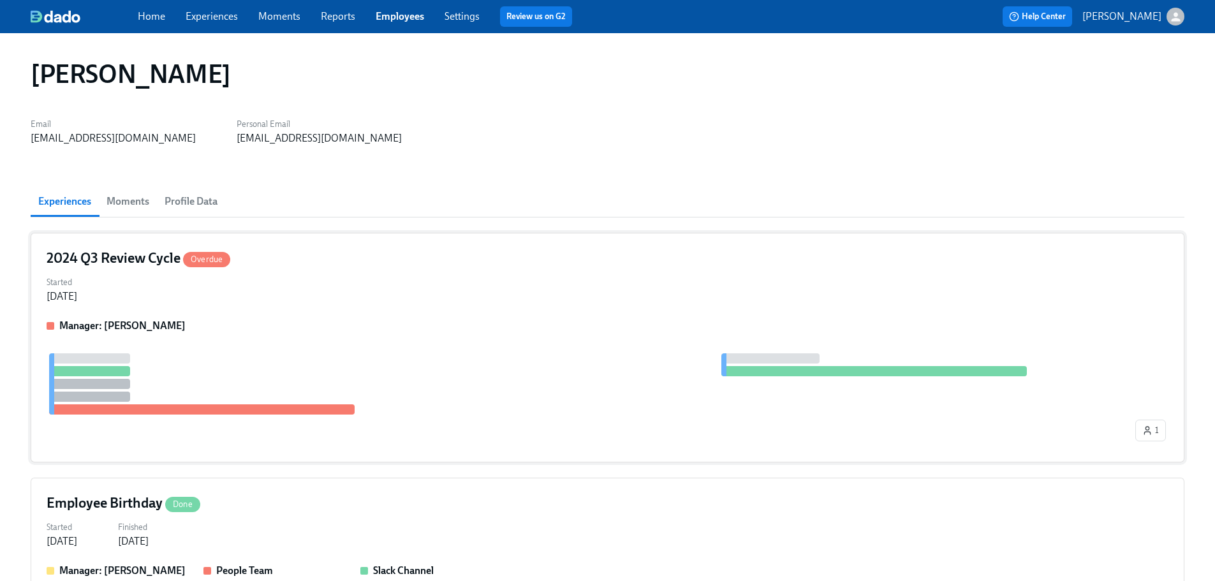
click at [265, 309] on div "2024 Q3 Review Cycle Overdue Started [DATE] Manager: [PERSON_NAME] 1" at bounding box center [607, 348] width 1153 height 230
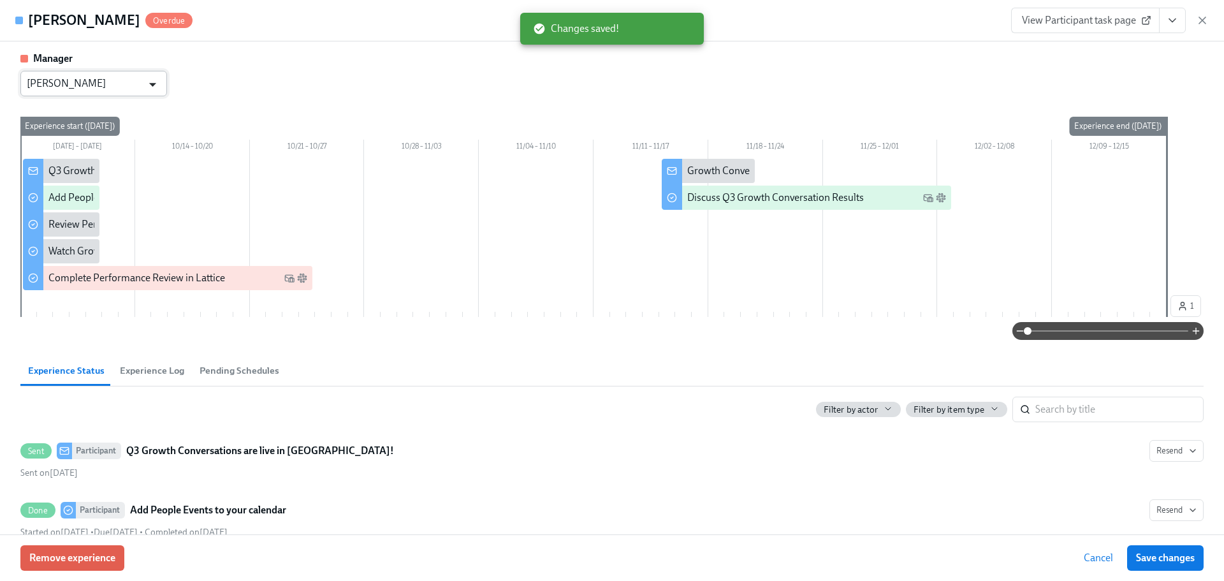
click at [155, 82] on icon "Open" at bounding box center [152, 84] width 17 height 17
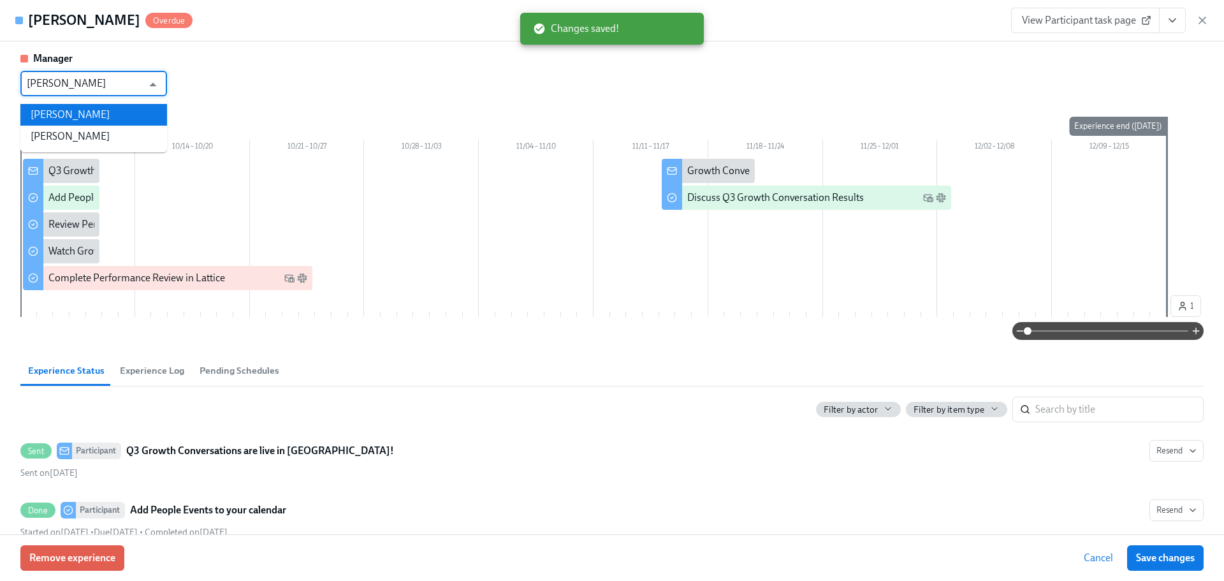
click at [75, 115] on li "[PERSON_NAME]" at bounding box center [93, 115] width 147 height 22
type input "[PERSON_NAME]"
click at [1181, 559] on span "Save changes" at bounding box center [1165, 558] width 59 height 13
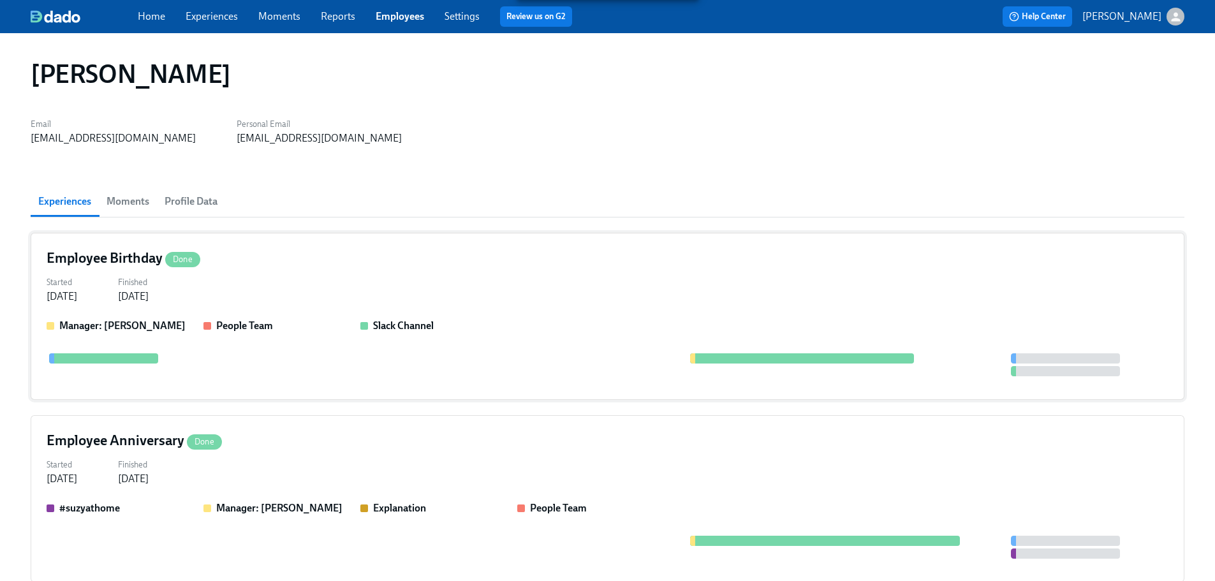
click at [269, 289] on div "Started [DATE] Finished [DATE]" at bounding box center [608, 288] width 1122 height 31
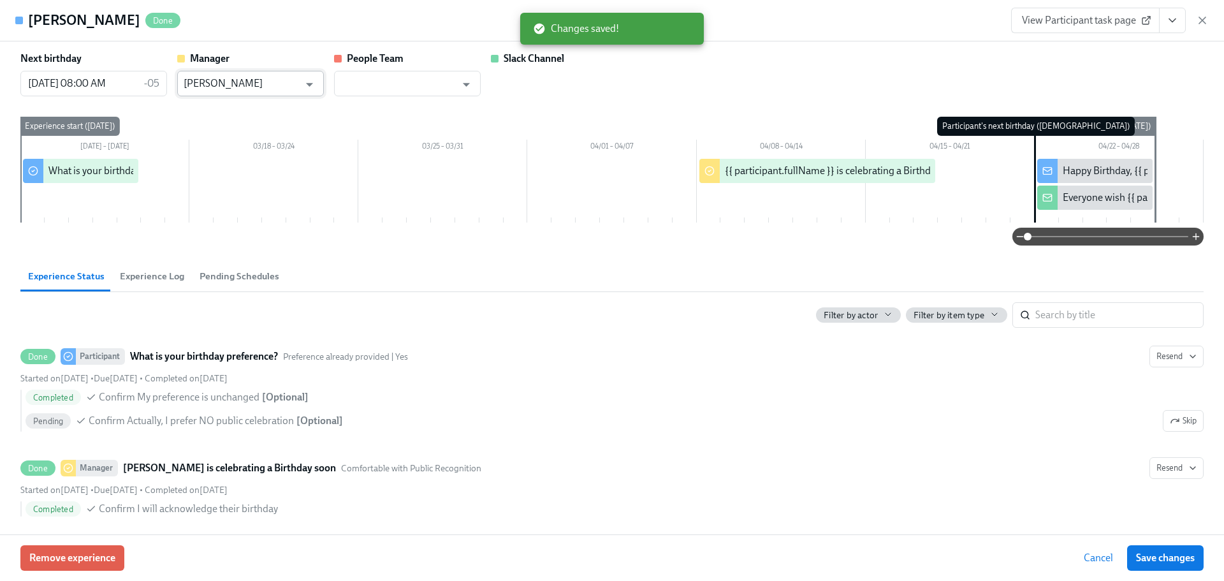
click at [281, 85] on input "[PERSON_NAME]" at bounding box center [241, 84] width 115 height 26
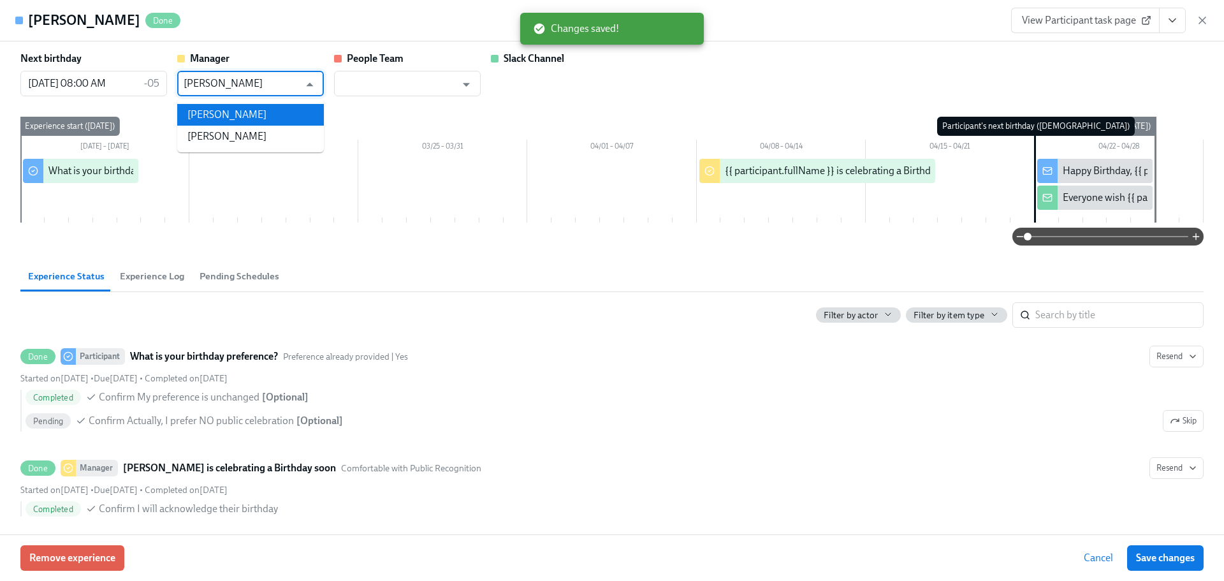
click at [230, 115] on li "[PERSON_NAME]" at bounding box center [250, 115] width 147 height 22
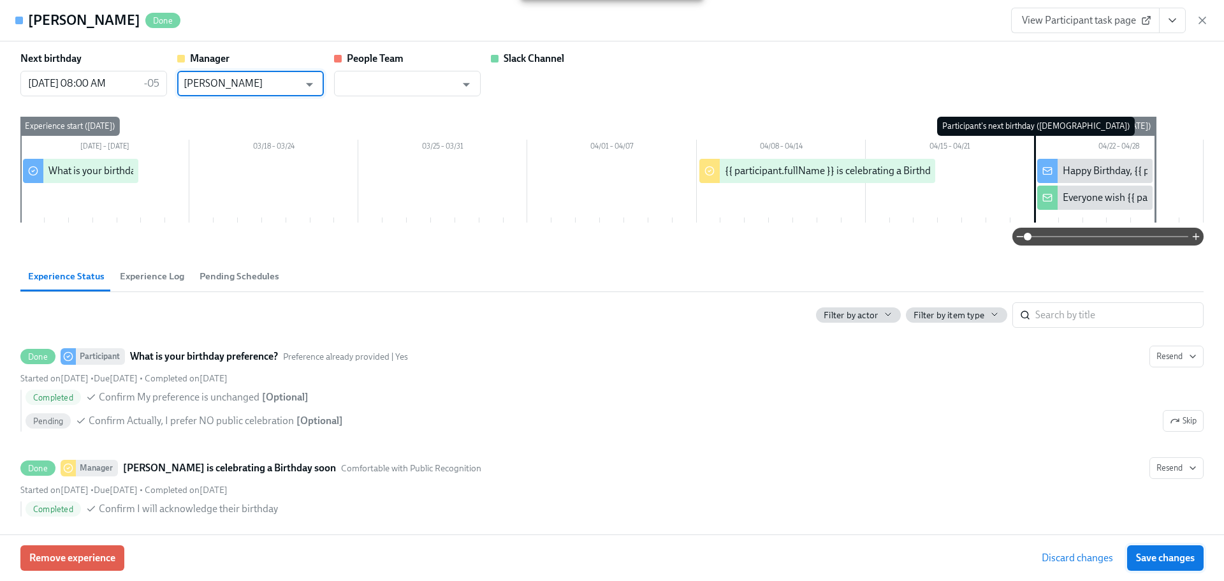
type input "[PERSON_NAME]"
click at [1181, 549] on button "Save changes" at bounding box center [1165, 558] width 77 height 26
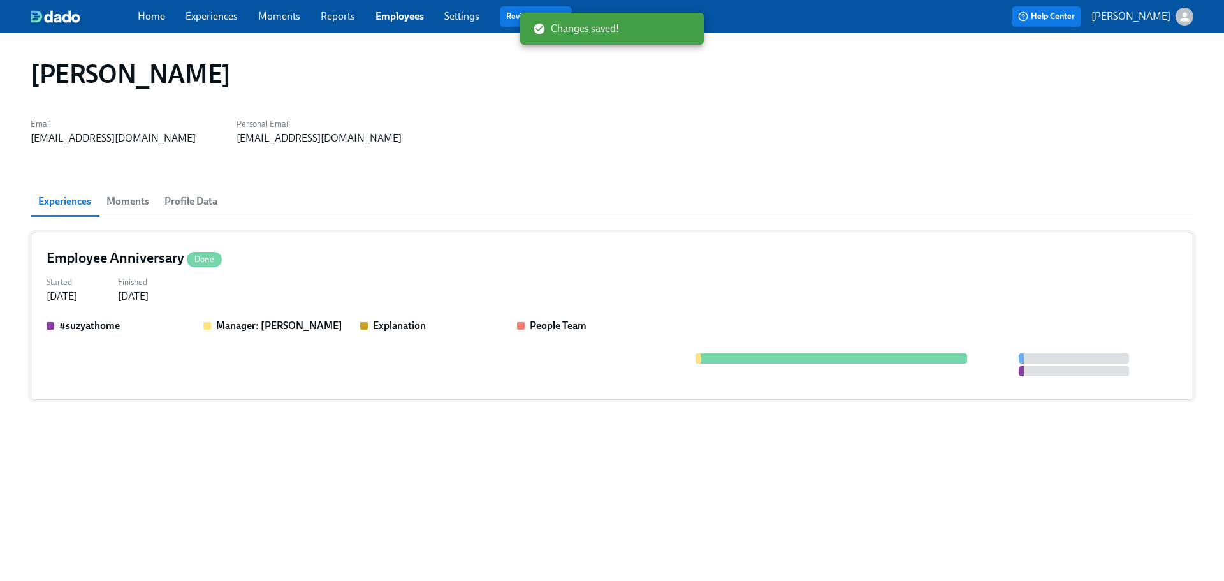
click at [287, 276] on div "Started [DATE] Finished [DATE]" at bounding box center [612, 288] width 1131 height 31
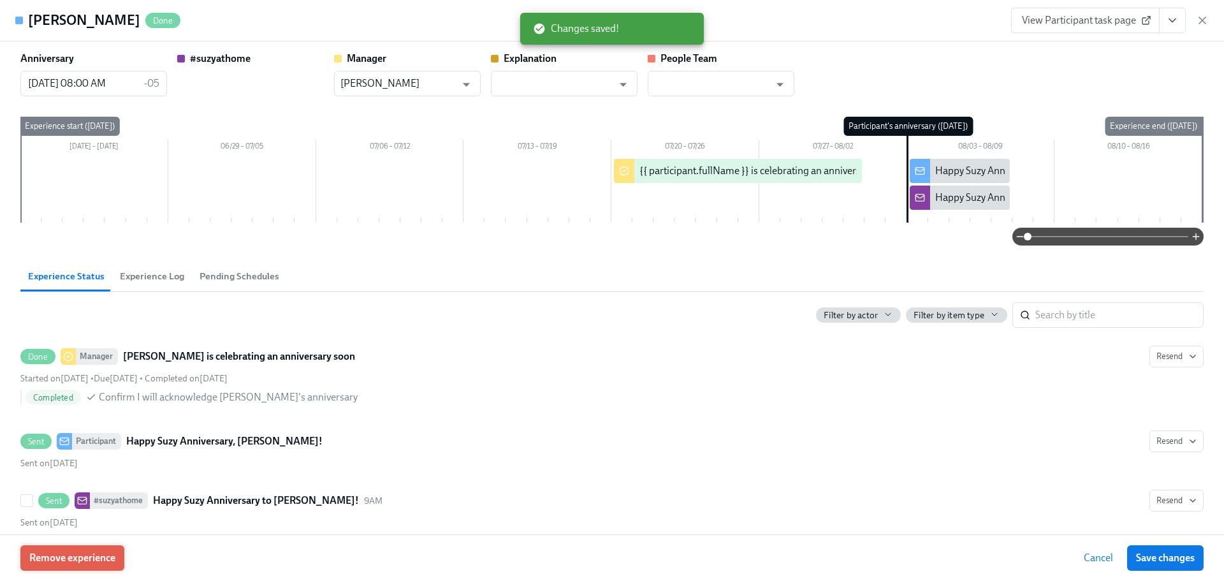
click at [108, 560] on span "Remove experience" at bounding box center [72, 558] width 86 height 13
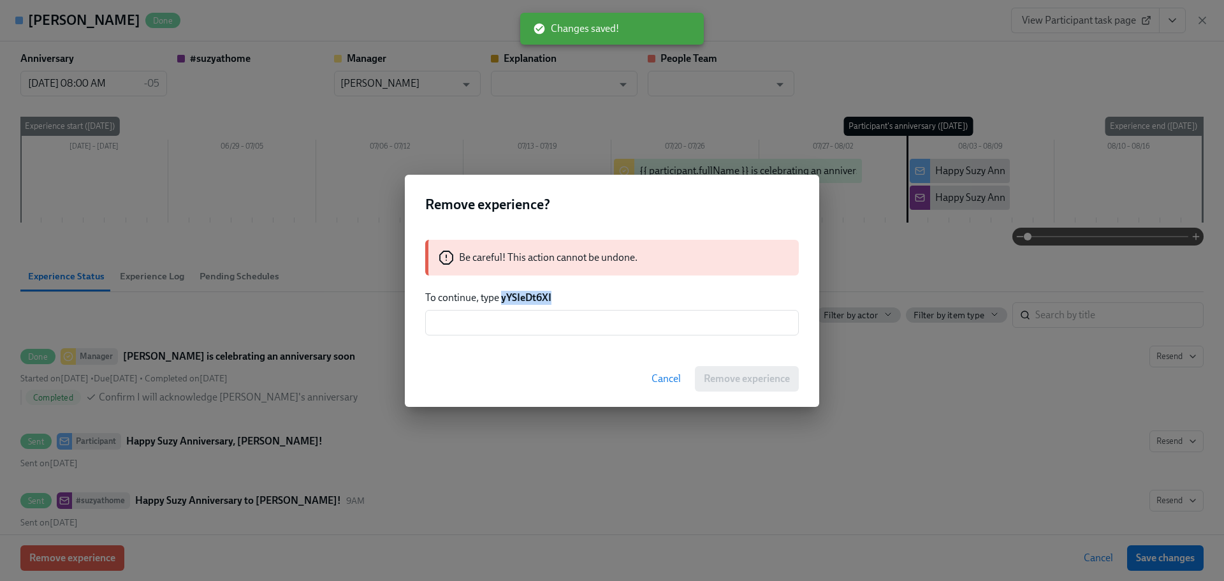
drag, startPoint x: 554, startPoint y: 295, endPoint x: 502, endPoint y: 296, distance: 51.6
click at [502, 296] on p "To continue, type yYSIeDt6XI" at bounding box center [612, 298] width 374 height 14
copy strong "yYSIeDt6XI"
click at [534, 320] on input "text" at bounding box center [612, 323] width 374 height 26
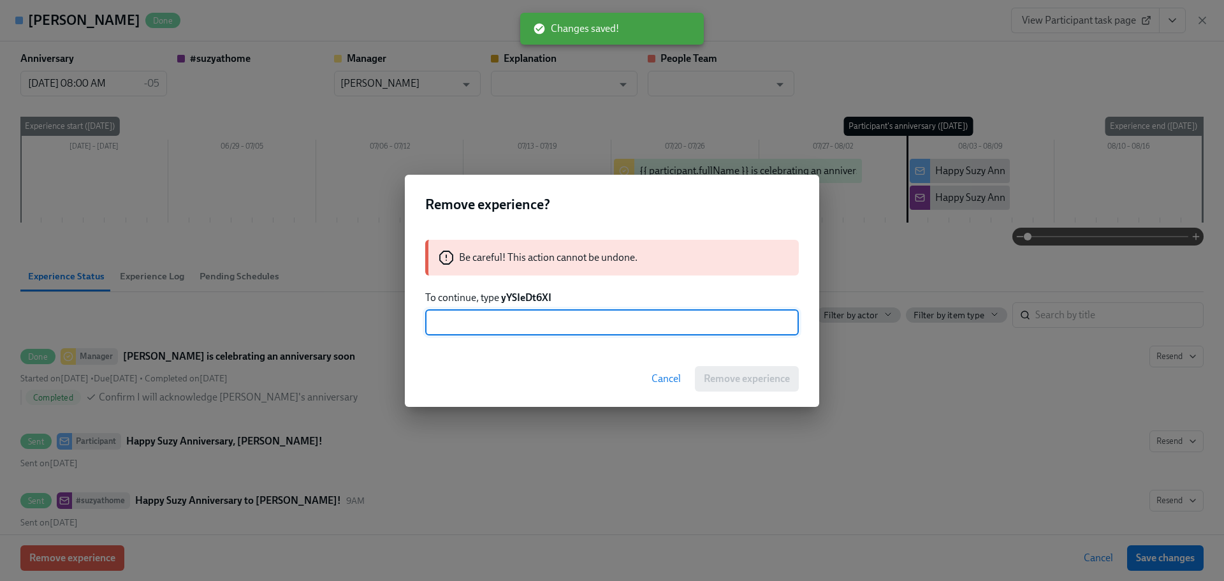
paste input "yYSIeDt6XI"
type input "yYSIeDt6XI"
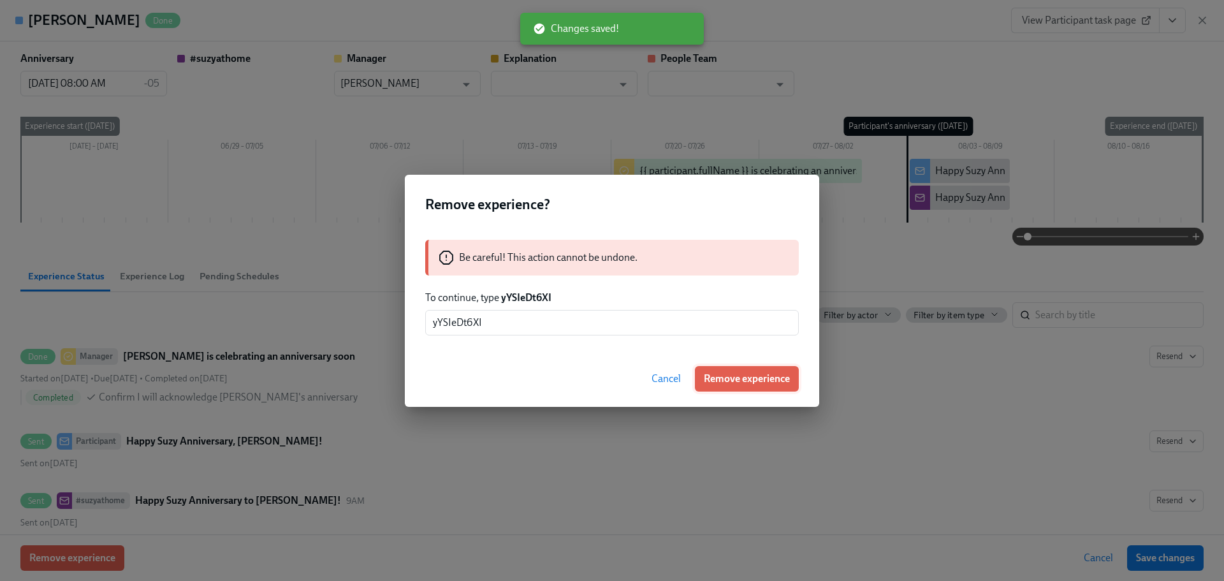
click at [770, 386] on button "Remove experience" at bounding box center [747, 379] width 104 height 26
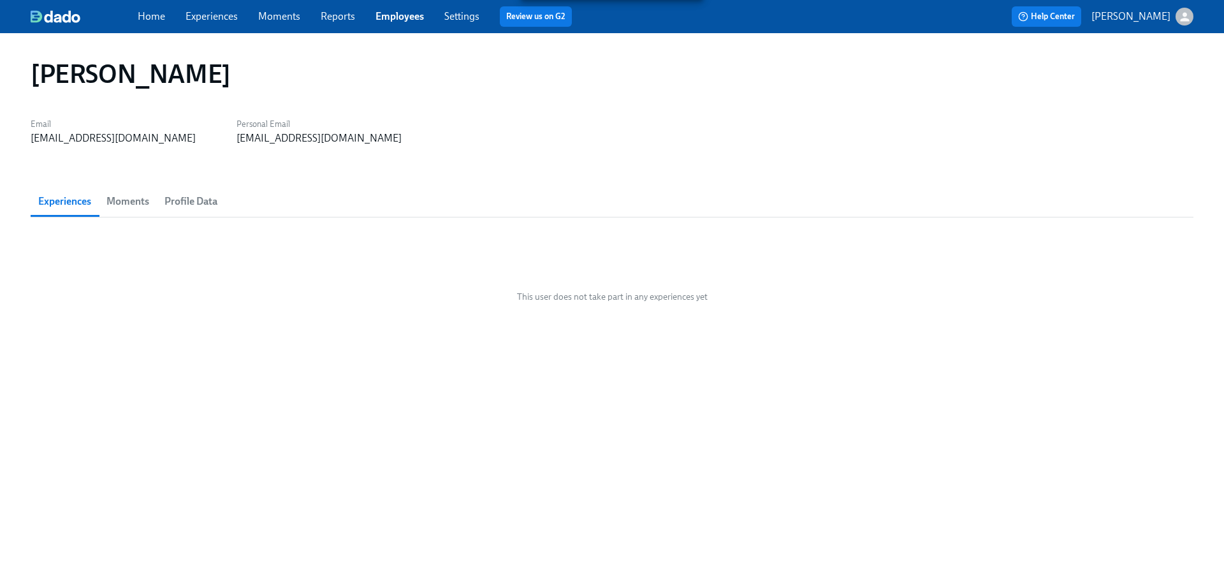
click at [573, 427] on div "[PERSON_NAME] Email [EMAIL_ADDRESS][DOMAIN_NAME] Personal Email [EMAIL_ADDRESS]…" at bounding box center [612, 299] width 1163 height 502
click at [154, 17] on link "Home" at bounding box center [151, 16] width 27 height 12
